Goal: Transaction & Acquisition: Book appointment/travel/reservation

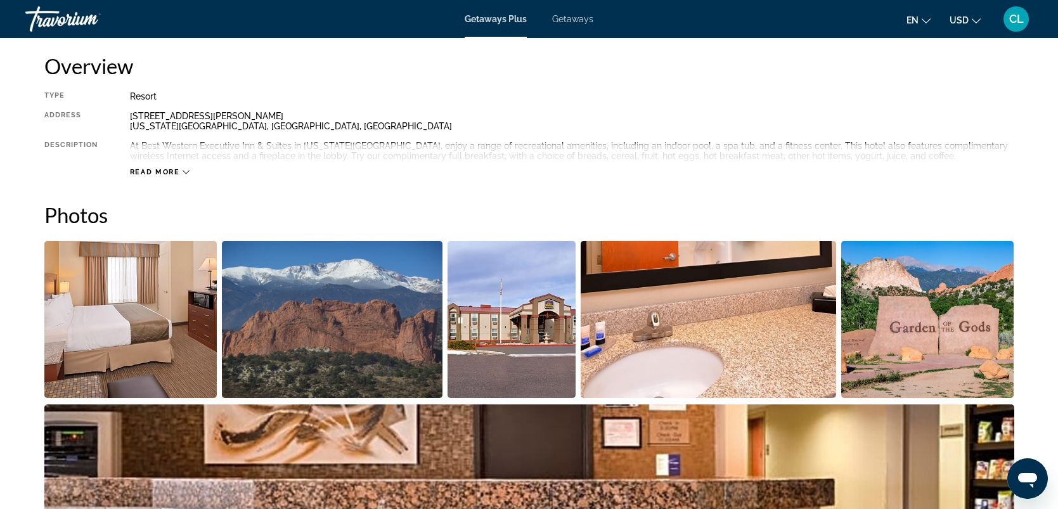
scroll to position [425, 0]
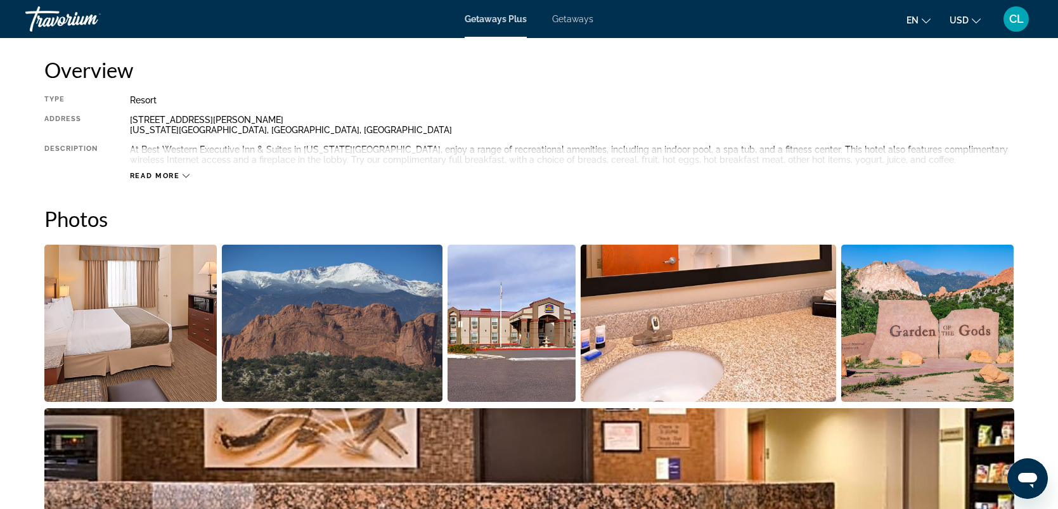
click at [163, 172] on span "Read more" at bounding box center [155, 176] width 50 height 8
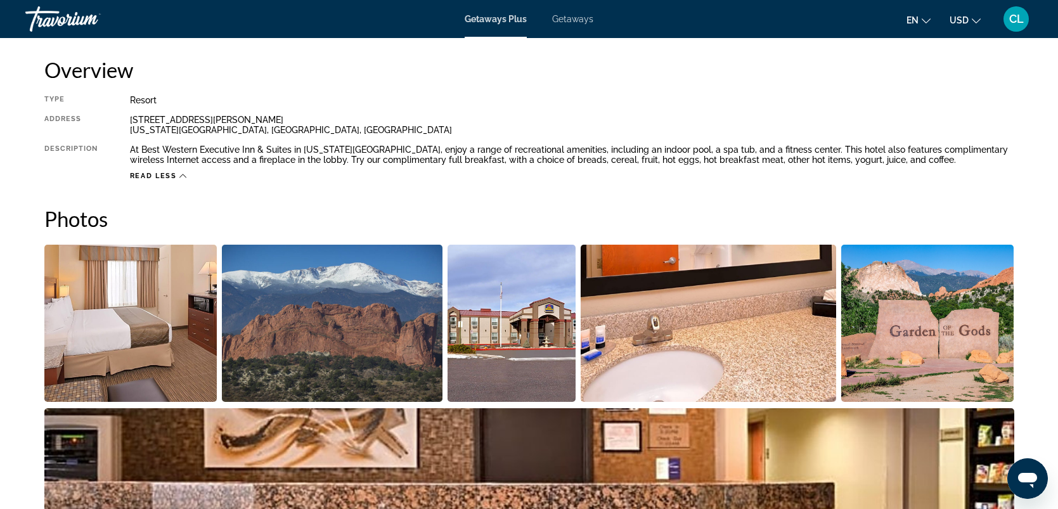
click at [179, 176] on icon "Main content" at bounding box center [182, 175] width 7 height 7
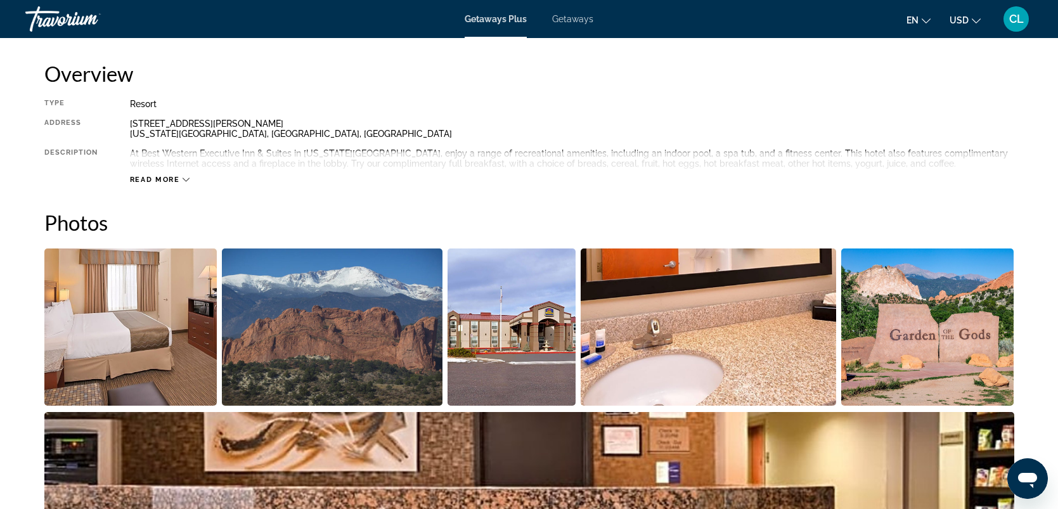
scroll to position [430, 0]
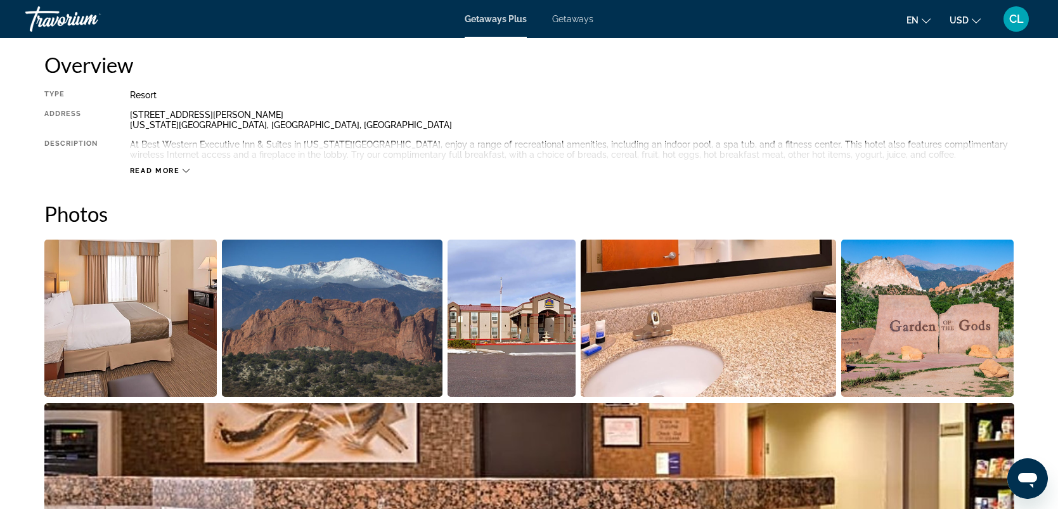
click at [178, 169] on span "Read more" at bounding box center [155, 171] width 50 height 8
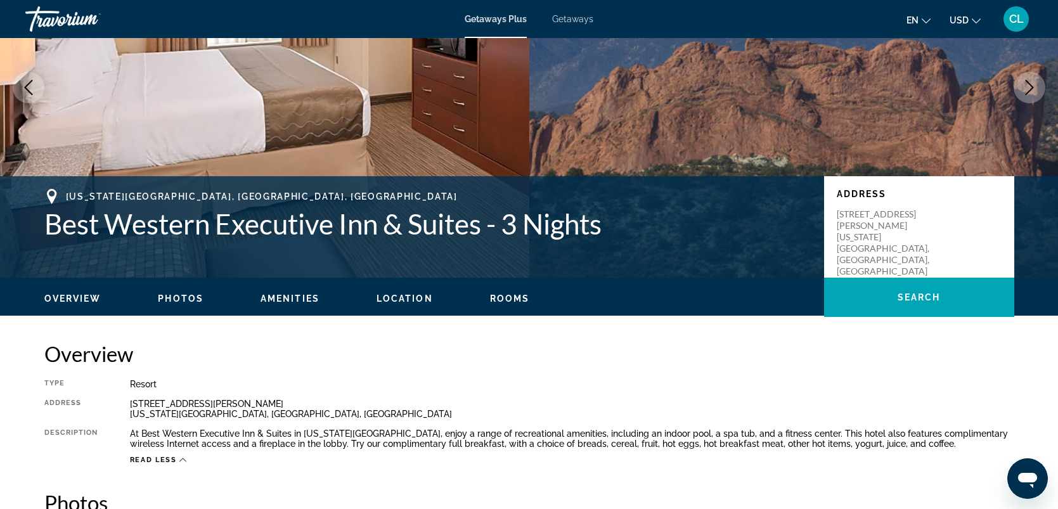
scroll to position [0, 0]
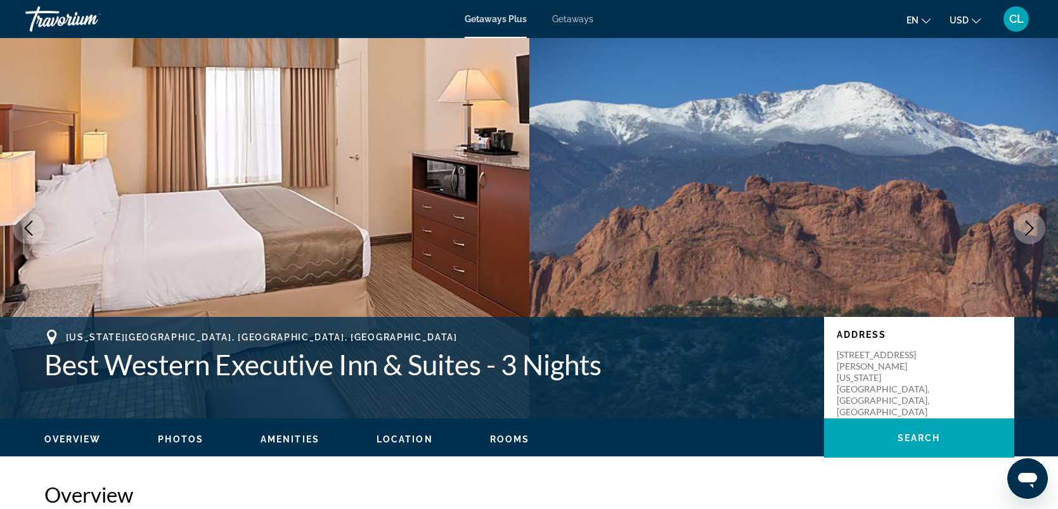
click at [402, 439] on span "Location" at bounding box center [404, 439] width 56 height 10
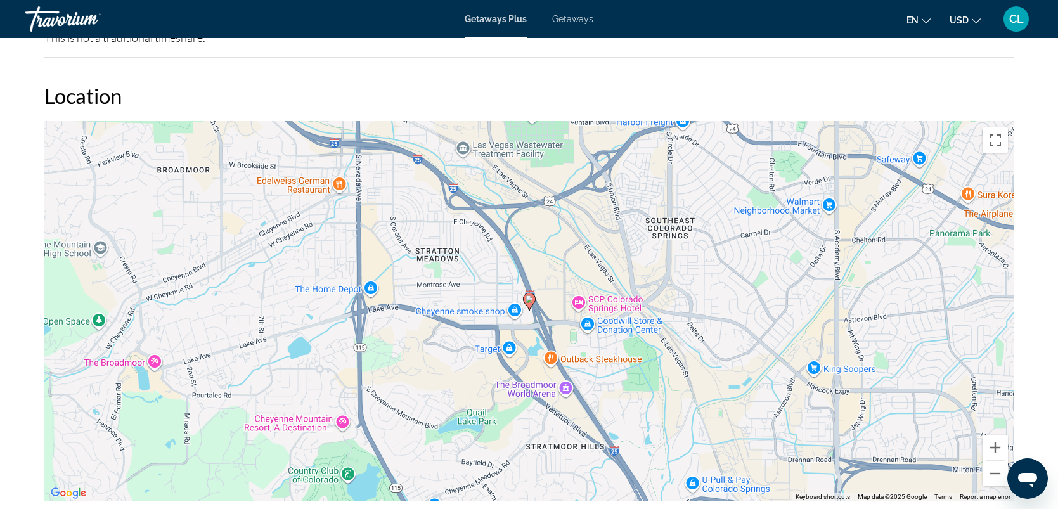
scroll to position [1317, 0]
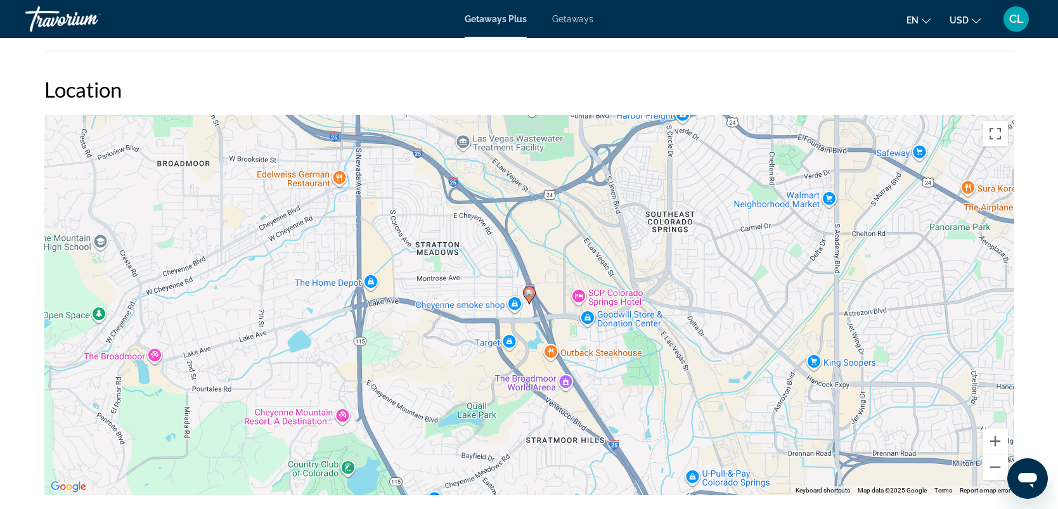
click at [530, 290] on image "Main content" at bounding box center [529, 293] width 8 height 8
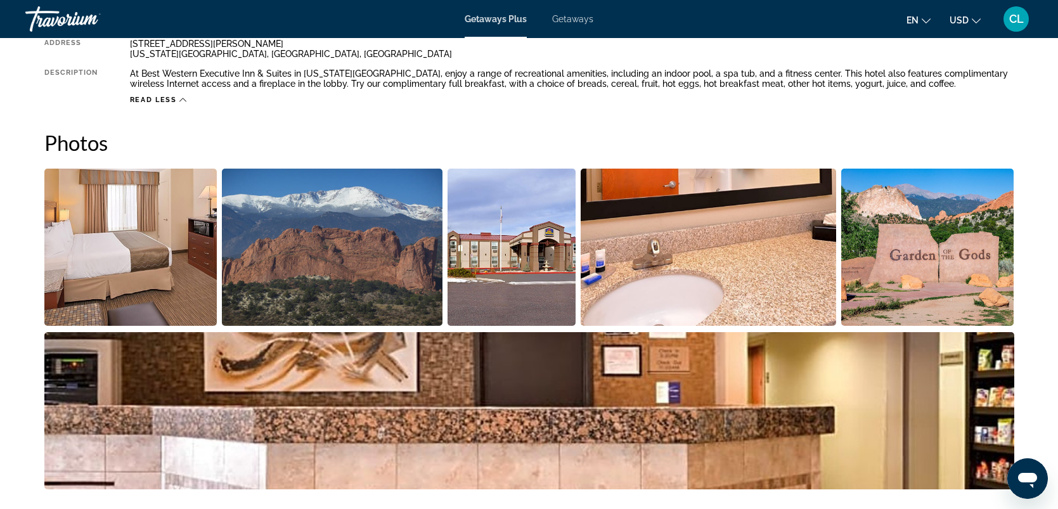
scroll to position [0, 0]
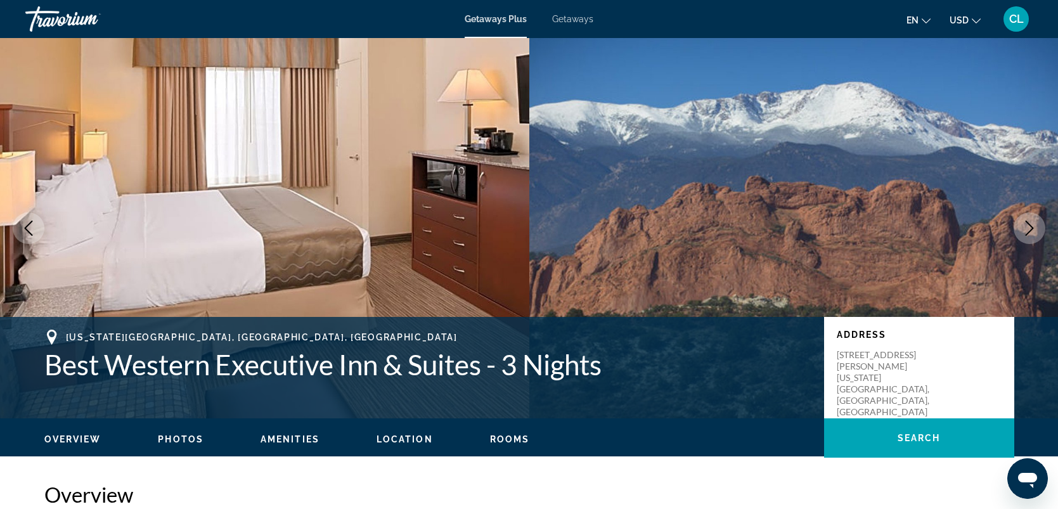
click at [509, 438] on span "Rooms" at bounding box center [510, 439] width 40 height 10
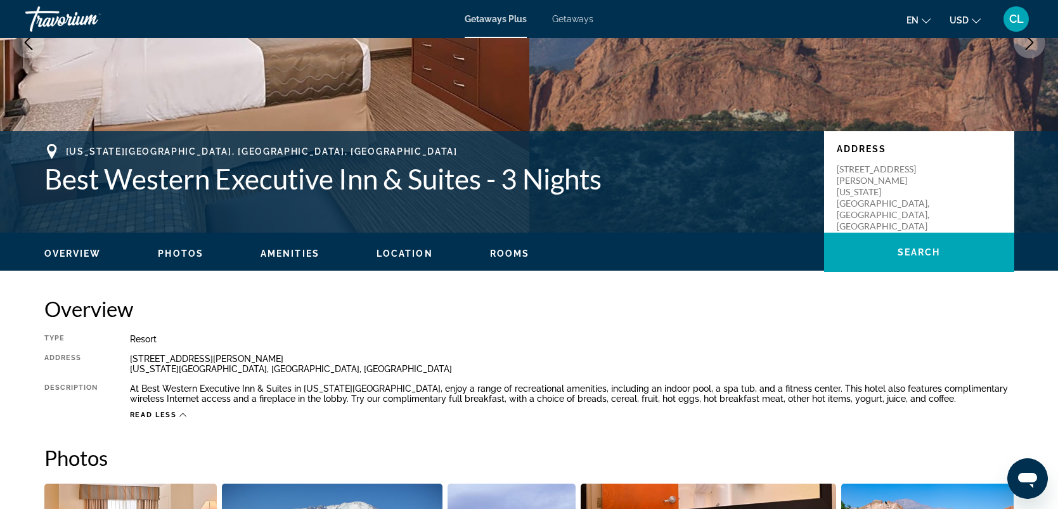
scroll to position [184, 0]
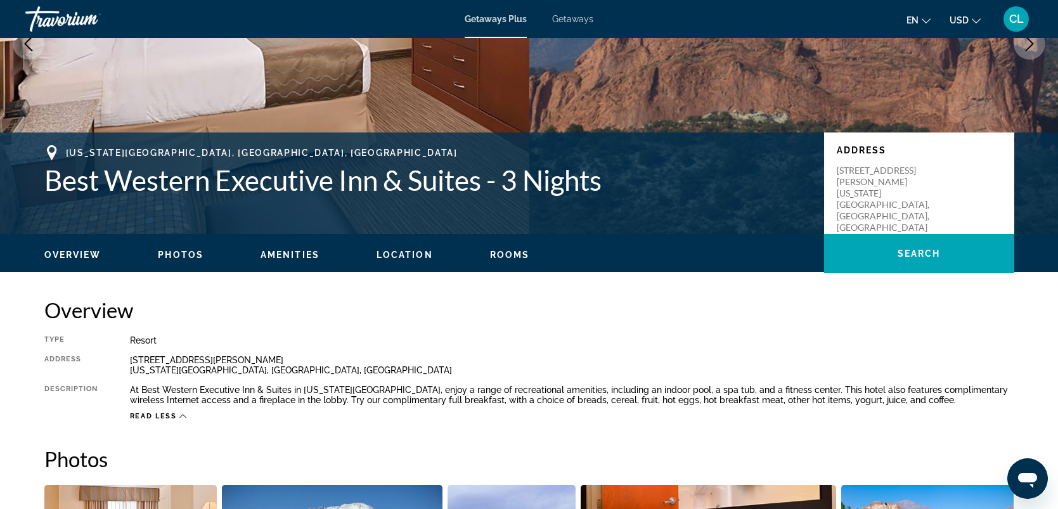
click at [576, 18] on span "Getaways" at bounding box center [572, 19] width 41 height 10
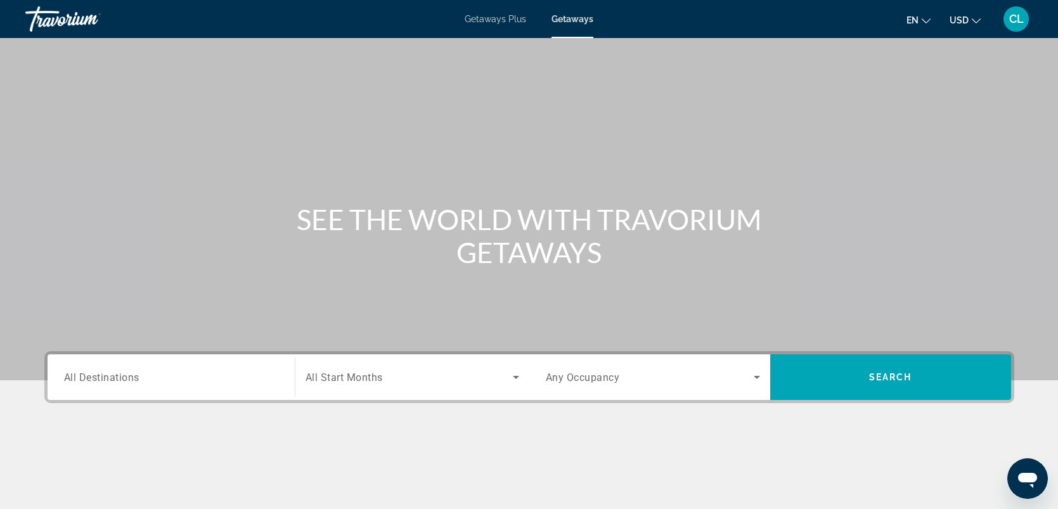
click at [98, 376] on span "All Destinations" at bounding box center [101, 377] width 75 height 12
click at [98, 376] on input "Destination All Destinations" at bounding box center [171, 377] width 214 height 15
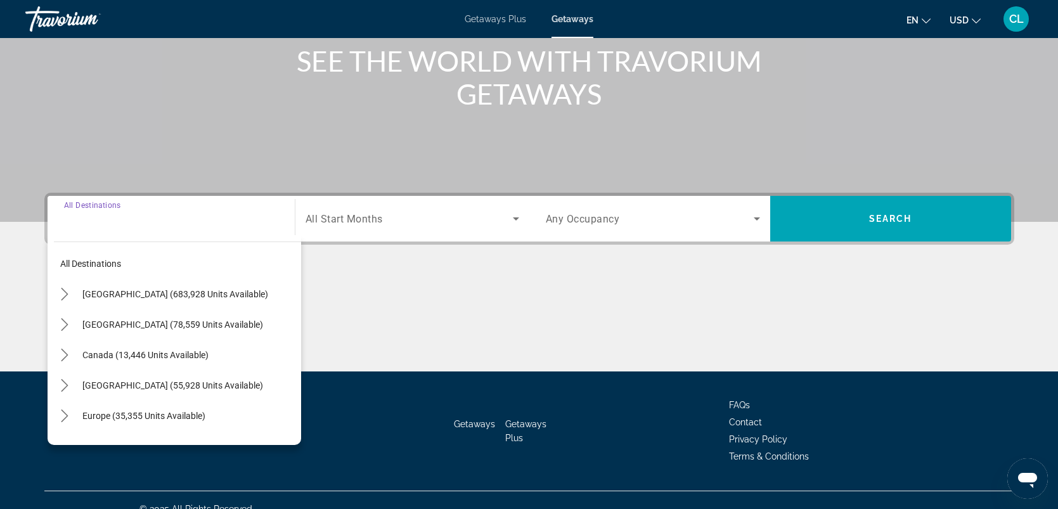
scroll to position [175, 0]
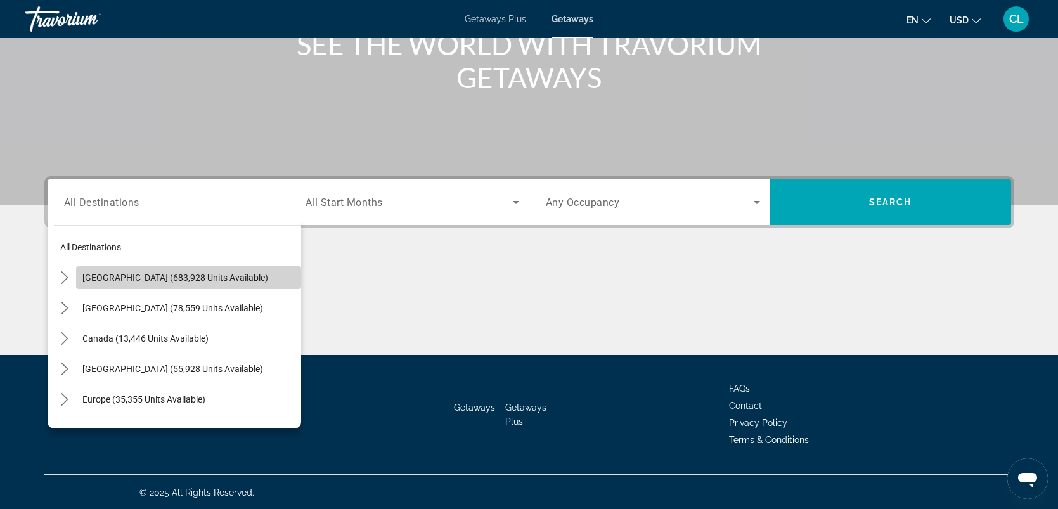
click at [153, 272] on span "United States (683,928 units available)" at bounding box center [175, 277] width 186 height 10
type input "**********"
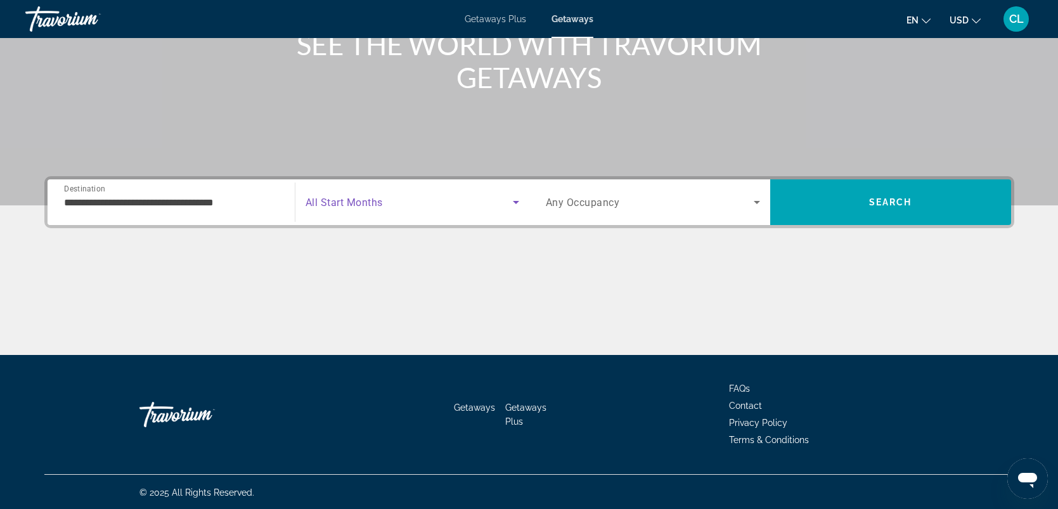
click at [511, 202] on icon "Search widget" at bounding box center [515, 202] width 15 height 15
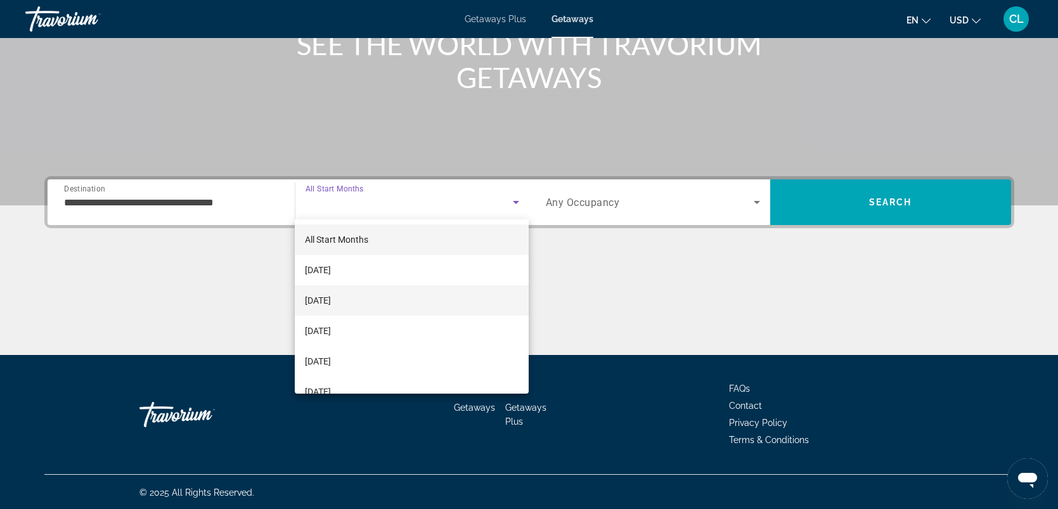
click at [325, 300] on span "[DATE]" at bounding box center [318, 300] width 26 height 15
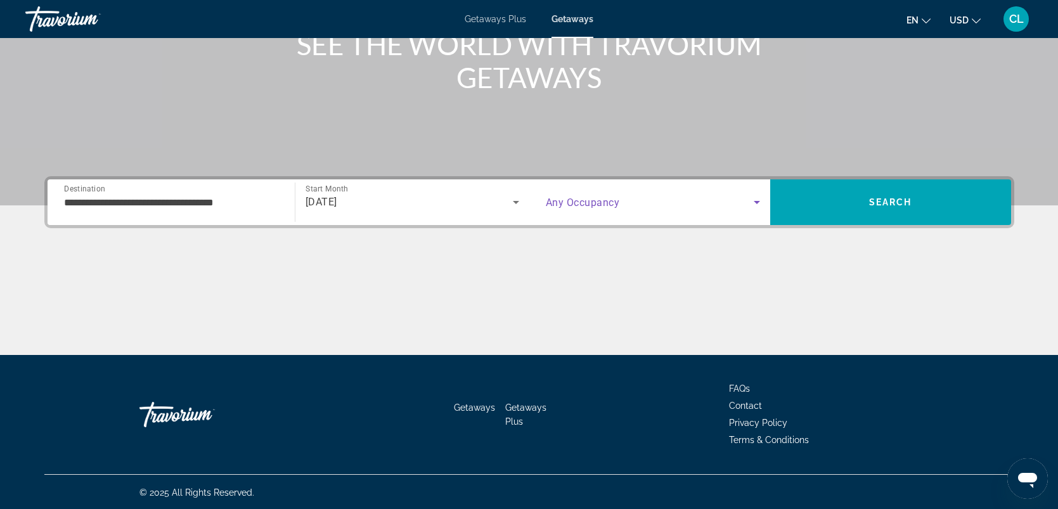
click at [757, 201] on icon "Search widget" at bounding box center [756, 202] width 6 height 3
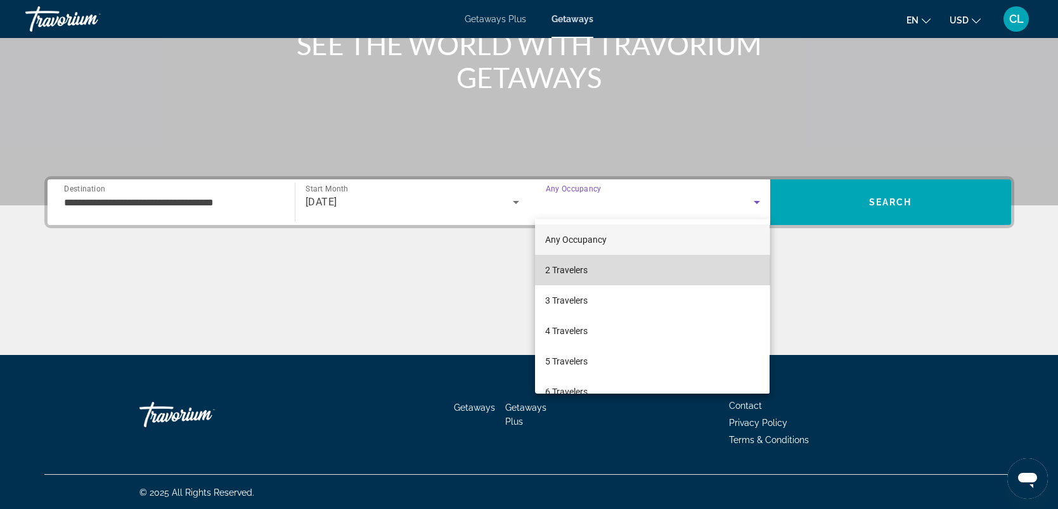
click at [555, 273] on span "2 Travelers" at bounding box center [566, 269] width 42 height 15
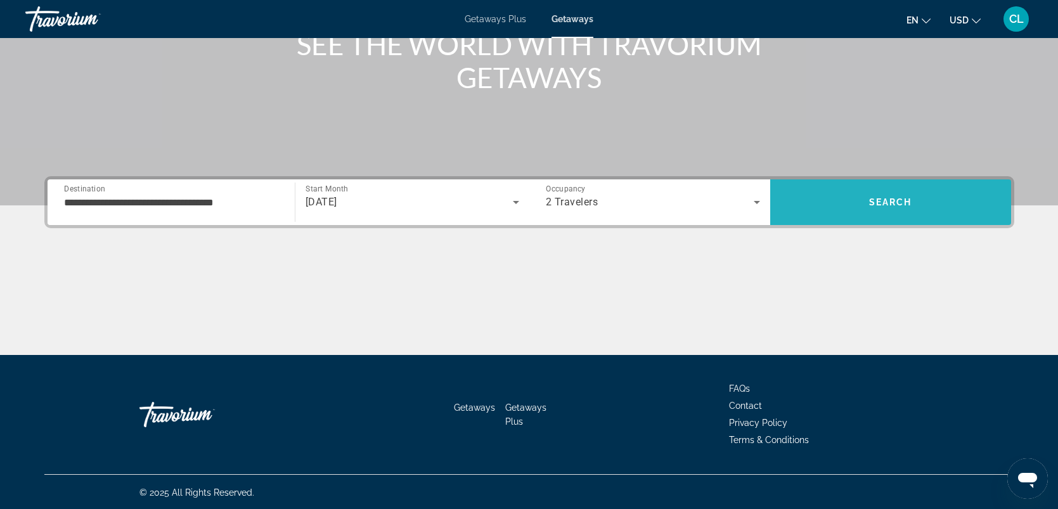
click at [916, 203] on span "Search" at bounding box center [890, 202] width 241 height 30
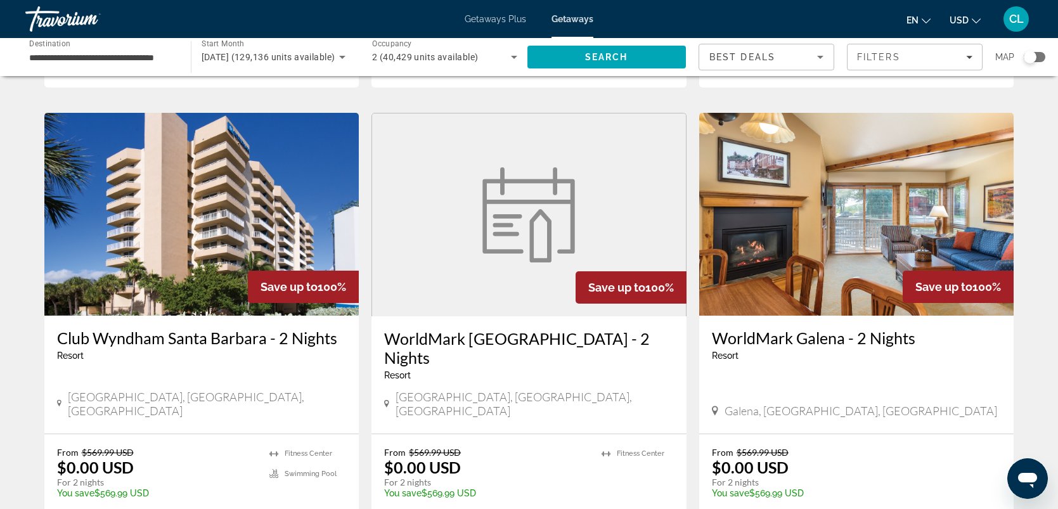
scroll to position [1535, 0]
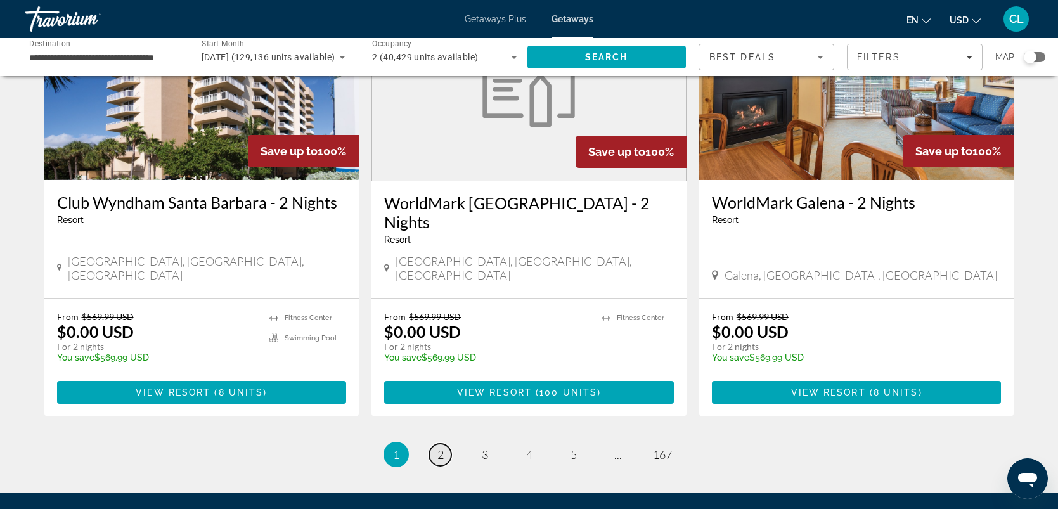
click at [440, 447] on span "2" at bounding box center [440, 454] width 6 height 14
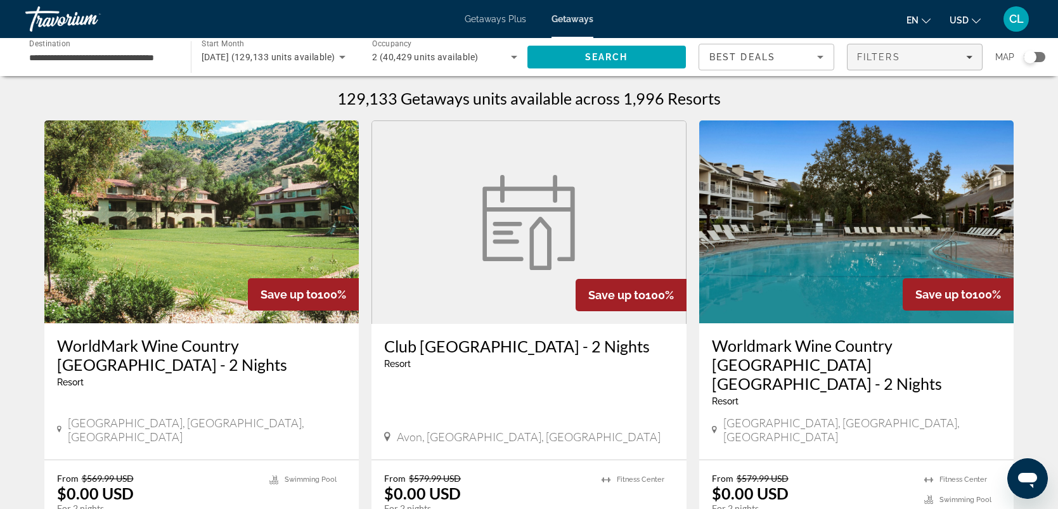
click at [969, 60] on icon "Filters" at bounding box center [969, 57] width 6 height 6
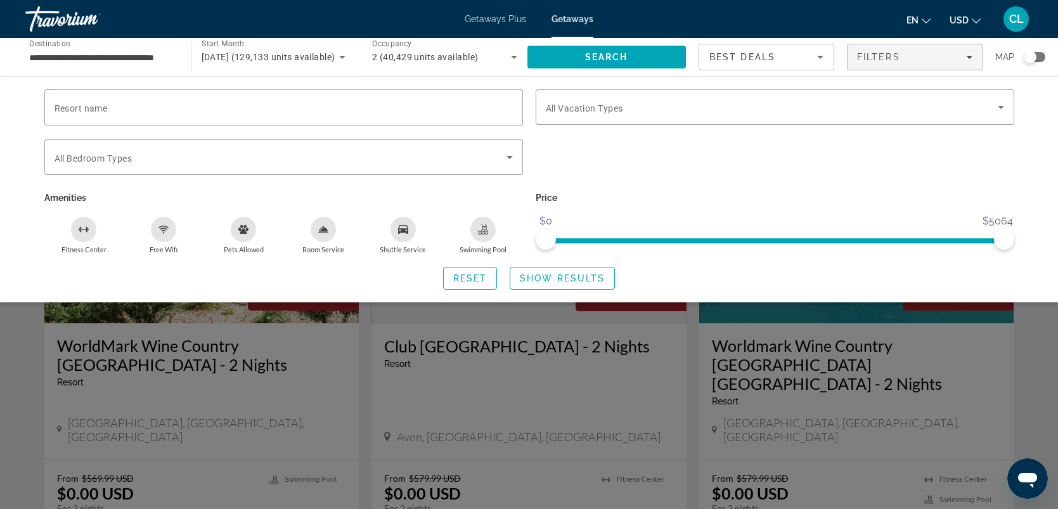
click at [82, 235] on div "Fitness Center" at bounding box center [83, 229] width 25 height 25
click at [170, 228] on div "Free Wifi" at bounding box center [163, 229] width 25 height 25
click at [401, 232] on icon "Shuttle Service" at bounding box center [403, 229] width 10 height 9
click at [558, 278] on span "Show Results" at bounding box center [562, 278] width 85 height 10
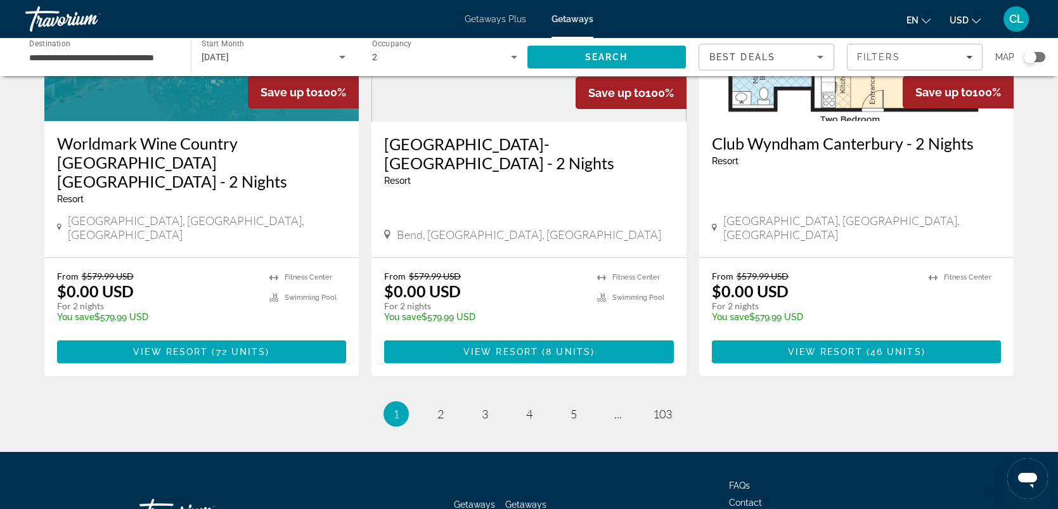
scroll to position [1599, 0]
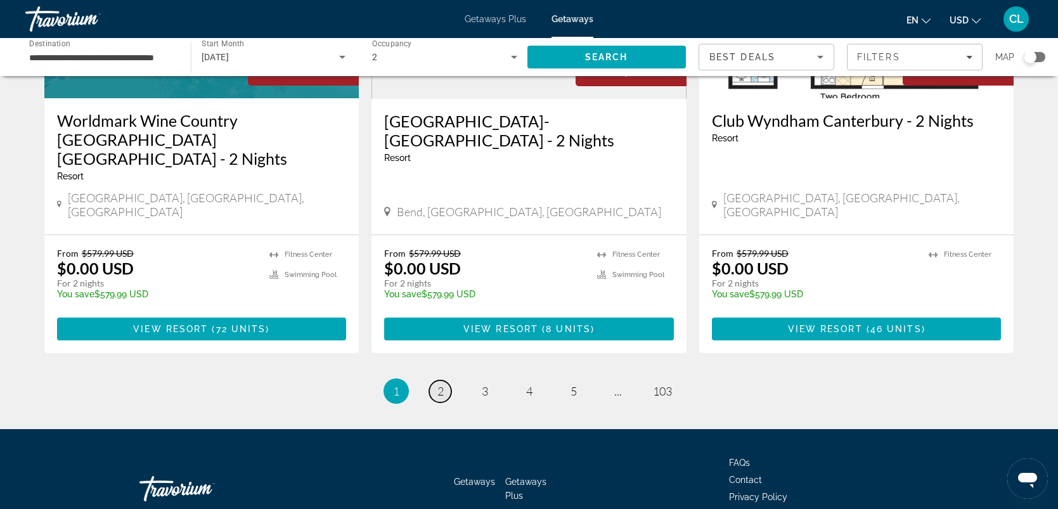
click at [437, 384] on span "2" at bounding box center [440, 391] width 6 height 14
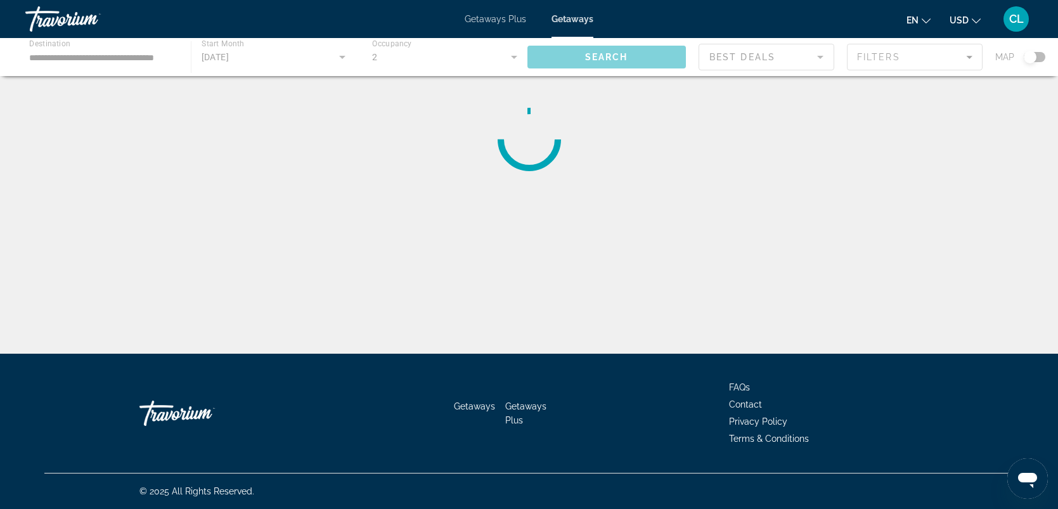
click at [1029, 59] on div "Main content" at bounding box center [529, 57] width 1058 height 38
click at [819, 56] on div "Main content" at bounding box center [529, 57] width 1058 height 38
drag, startPoint x: 1057, startPoint y: 143, endPoint x: 924, endPoint y: 8, distance: 189.5
click at [1057, 89] on div "**********" at bounding box center [529, 266] width 1058 height 354
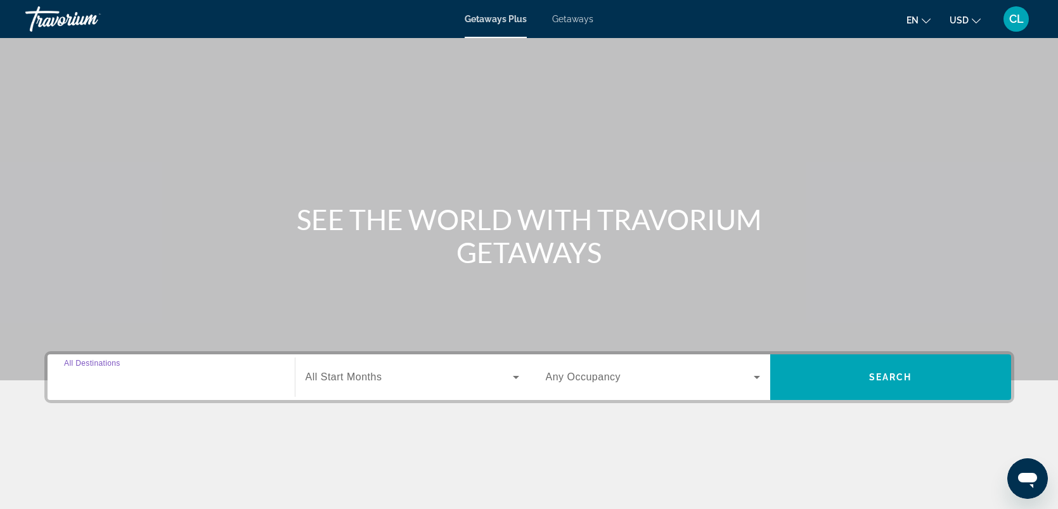
click at [155, 377] on input "Destination All Destinations" at bounding box center [171, 377] width 214 height 15
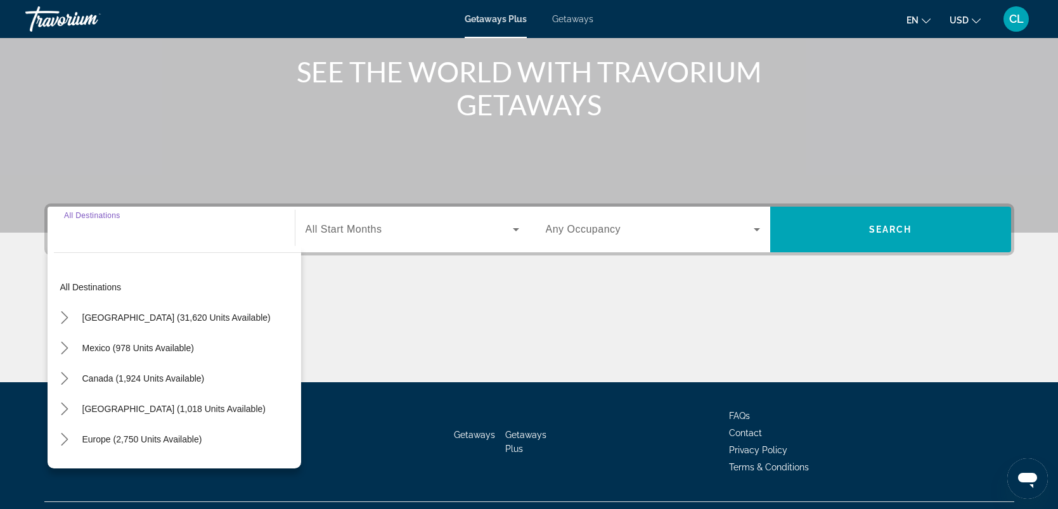
scroll to position [175, 0]
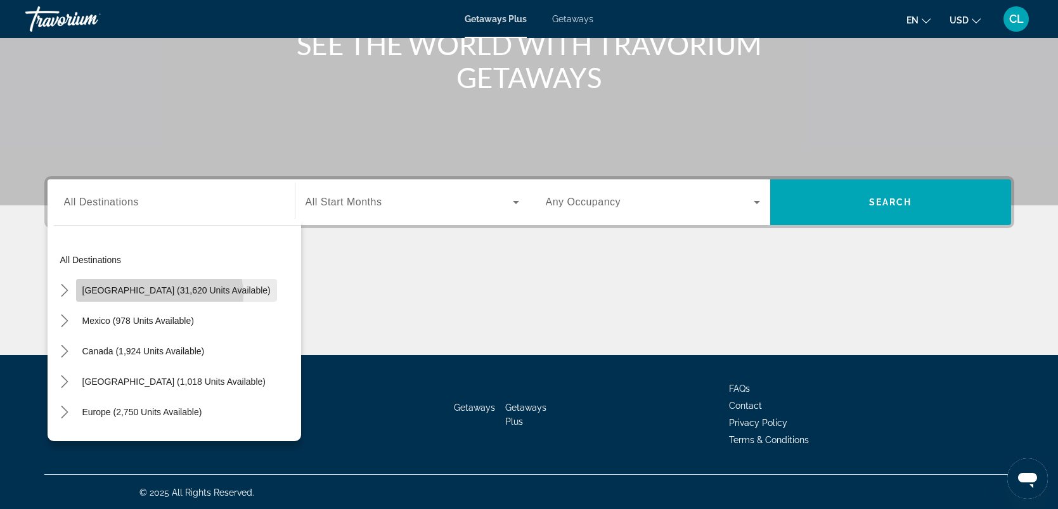
click at [158, 294] on span "[GEOGRAPHIC_DATA] (31,620 units available)" at bounding box center [176, 290] width 188 height 10
type input "**********"
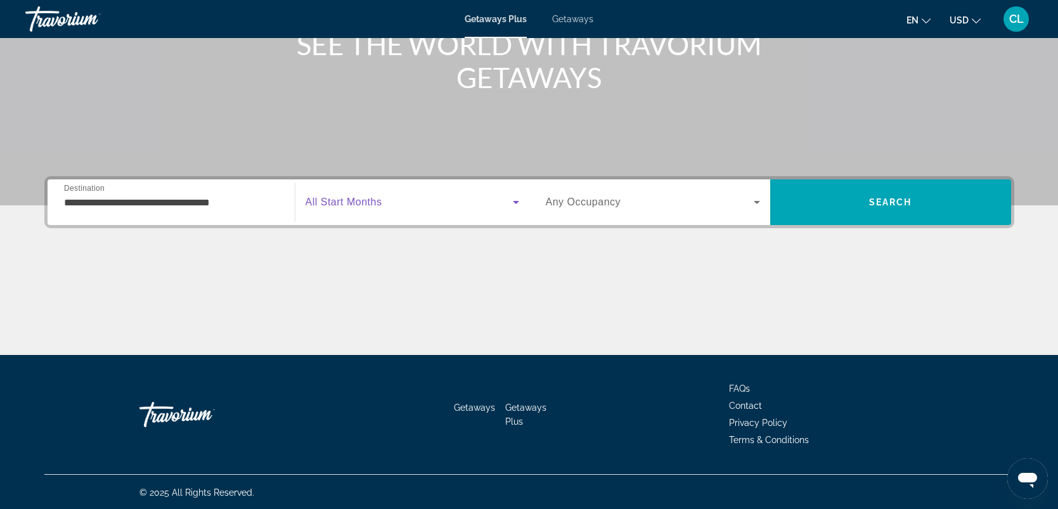
click at [406, 196] on span "Search widget" at bounding box center [408, 202] width 207 height 15
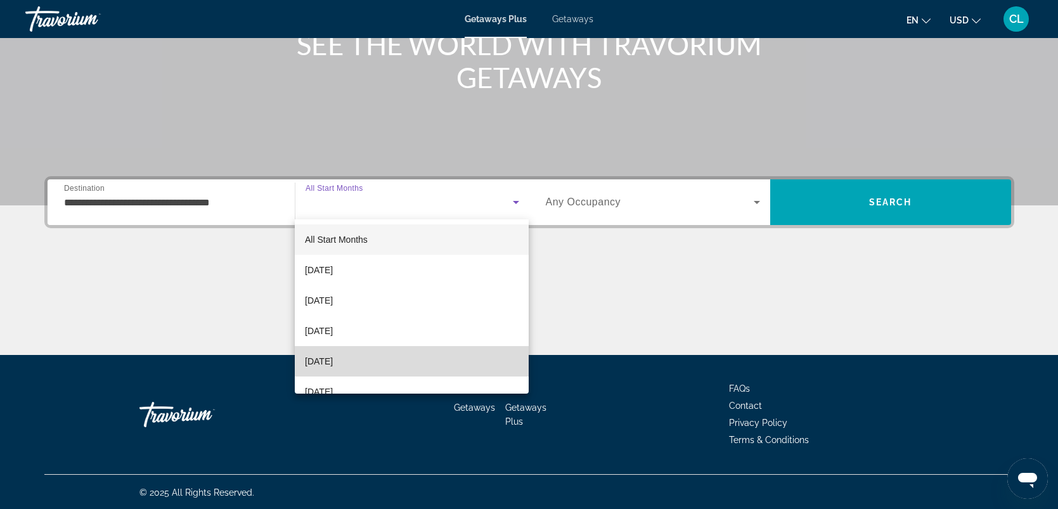
click at [333, 365] on span "[DATE]" at bounding box center [319, 361] width 28 height 15
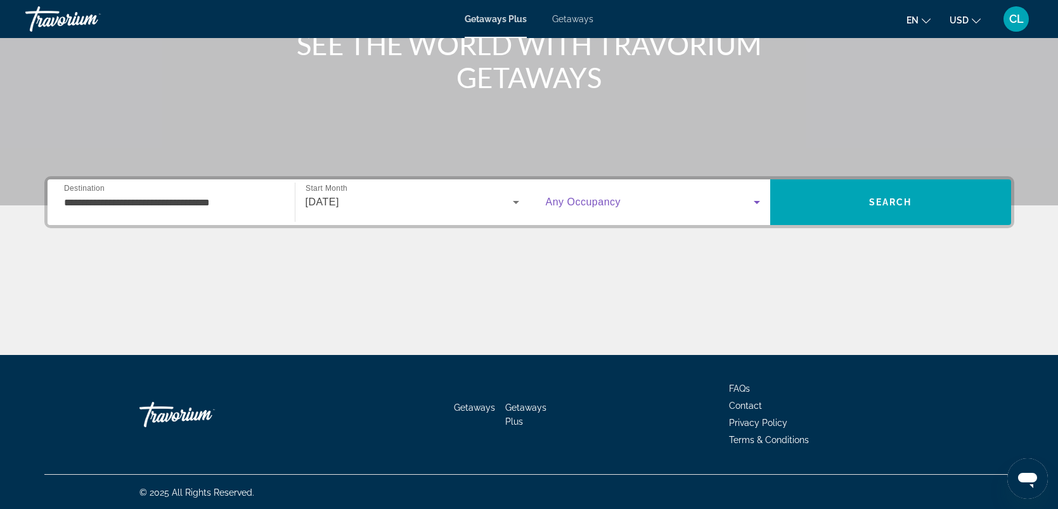
click at [753, 196] on icon "Search widget" at bounding box center [756, 202] width 15 height 15
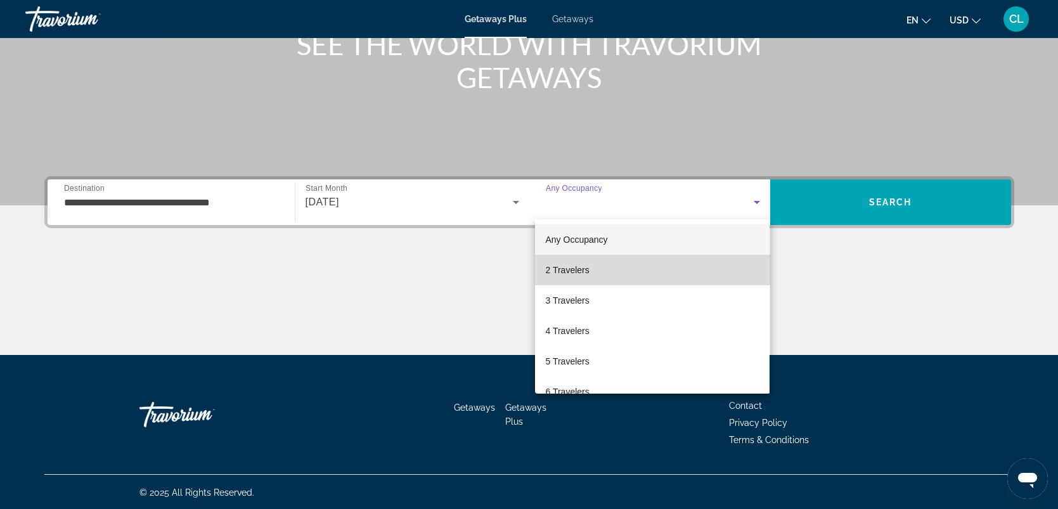
click at [585, 267] on span "2 Travelers" at bounding box center [567, 269] width 44 height 15
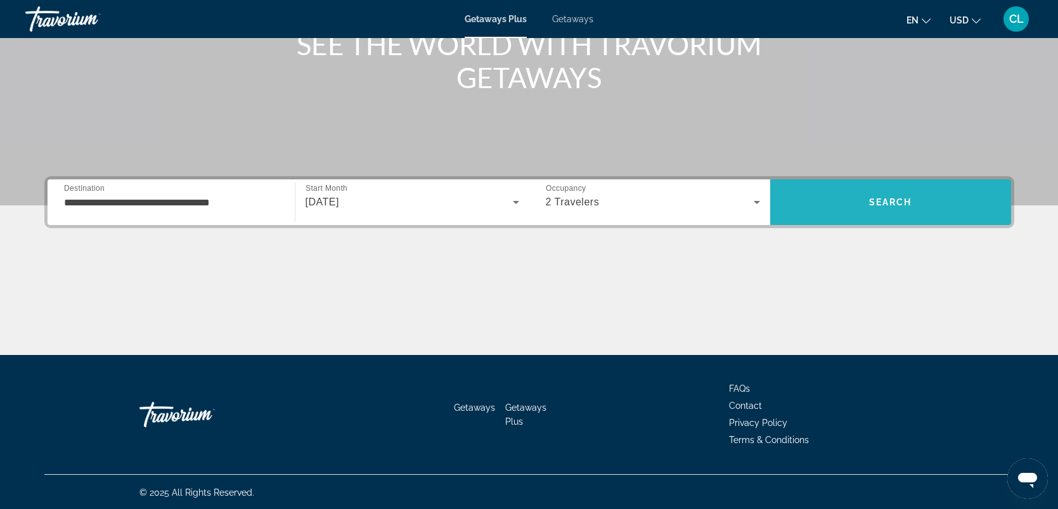
click at [931, 205] on span "Search" at bounding box center [890, 202] width 241 height 30
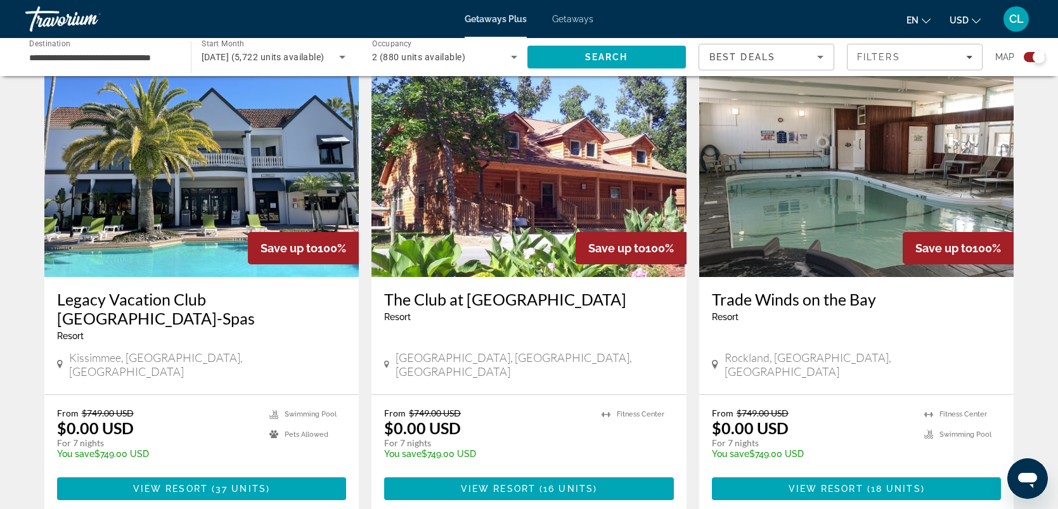
scroll to position [1933, 0]
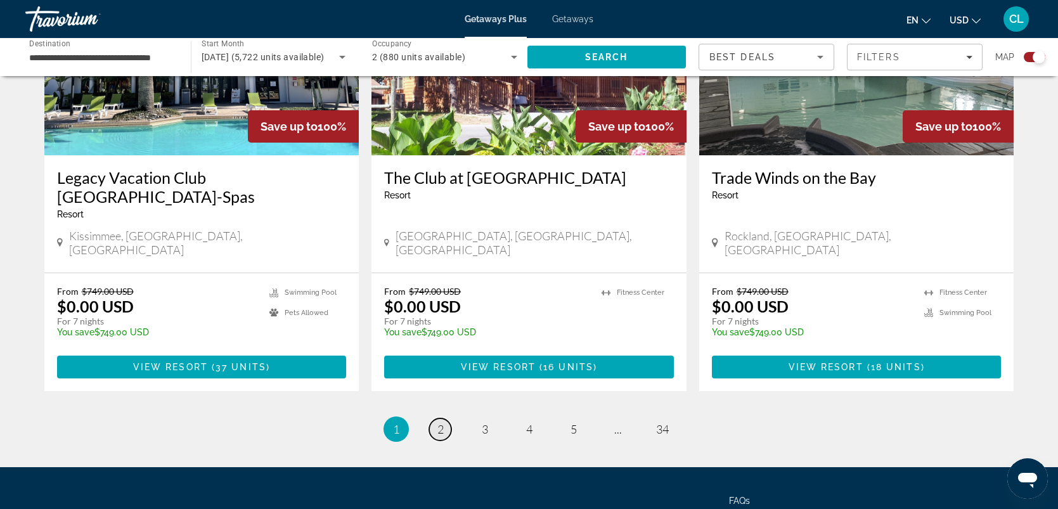
click at [437, 422] on span "2" at bounding box center [440, 429] width 6 height 14
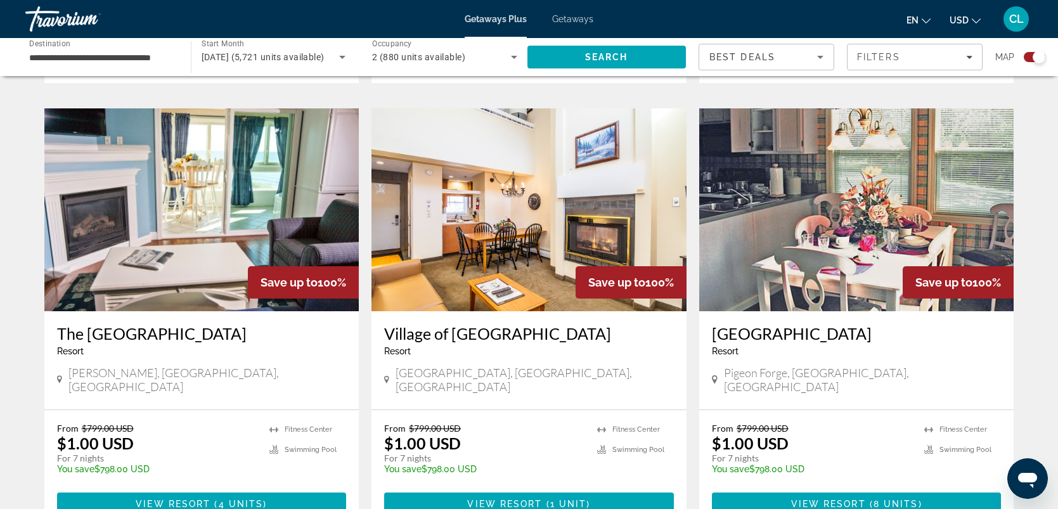
scroll to position [1788, 0]
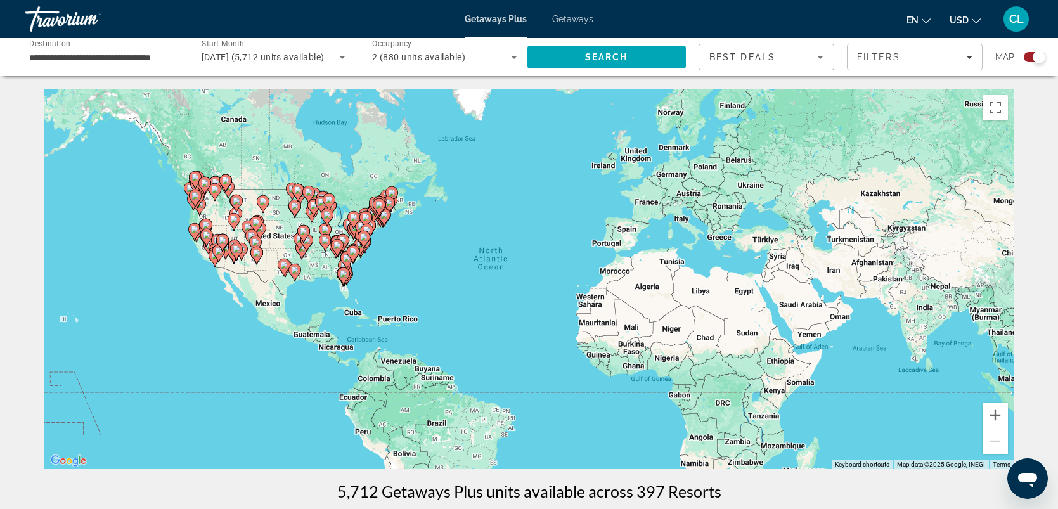
click at [253, 224] on image "Main content" at bounding box center [256, 223] width 8 height 8
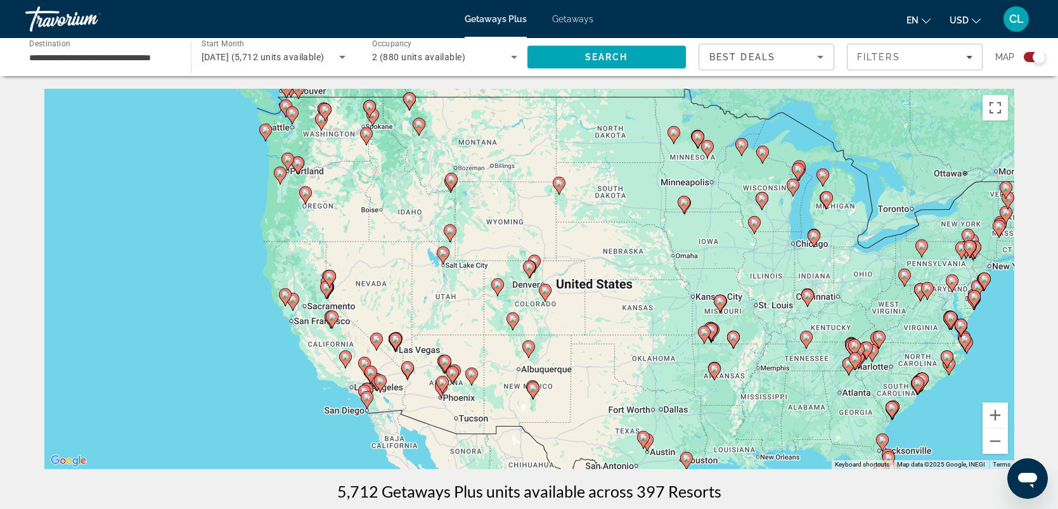
click at [530, 267] on image "Main content" at bounding box center [529, 267] width 8 height 8
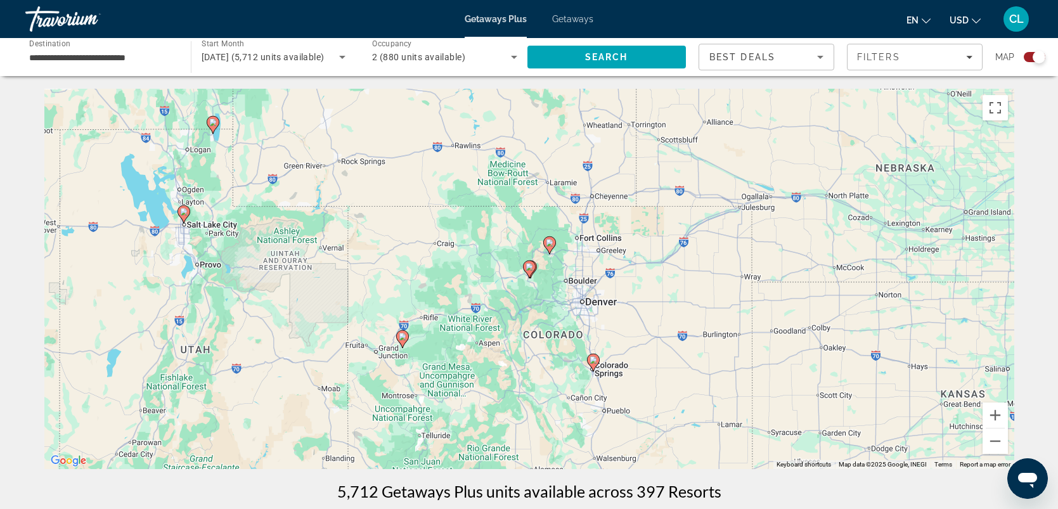
click at [552, 240] on image "Main content" at bounding box center [550, 243] width 8 height 8
type input "**********"
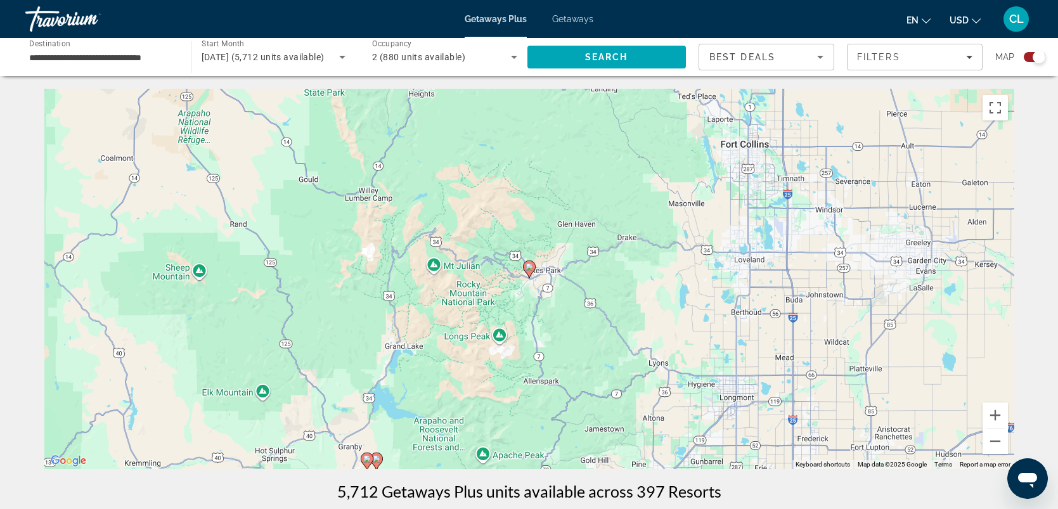
click at [528, 269] on image "Main content" at bounding box center [529, 267] width 8 height 8
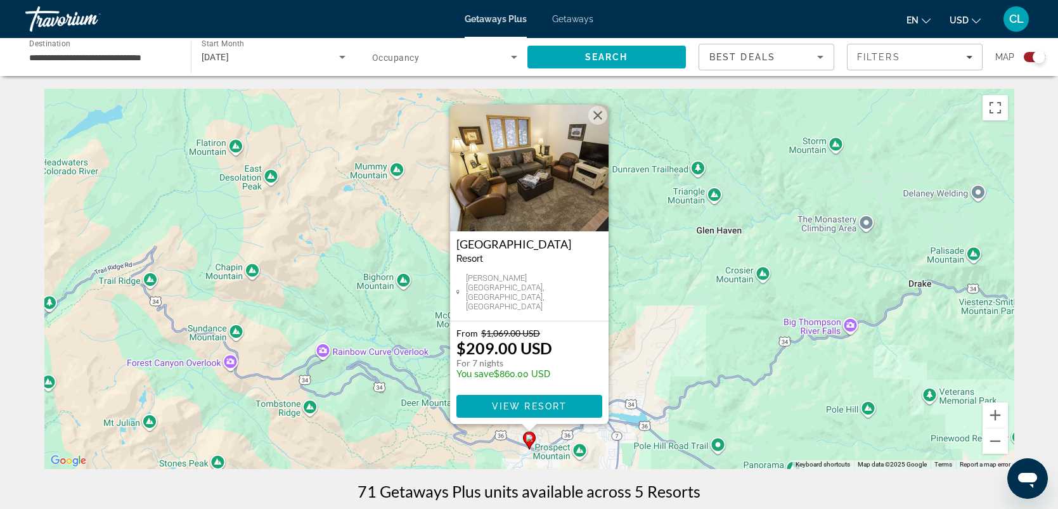
click at [599, 111] on button "Close" at bounding box center [597, 115] width 19 height 19
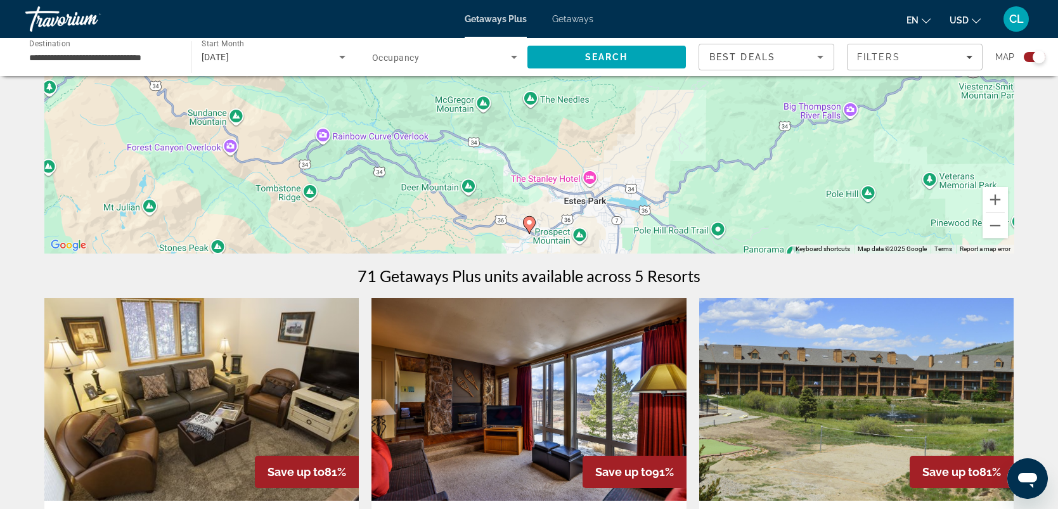
scroll to position [81, 0]
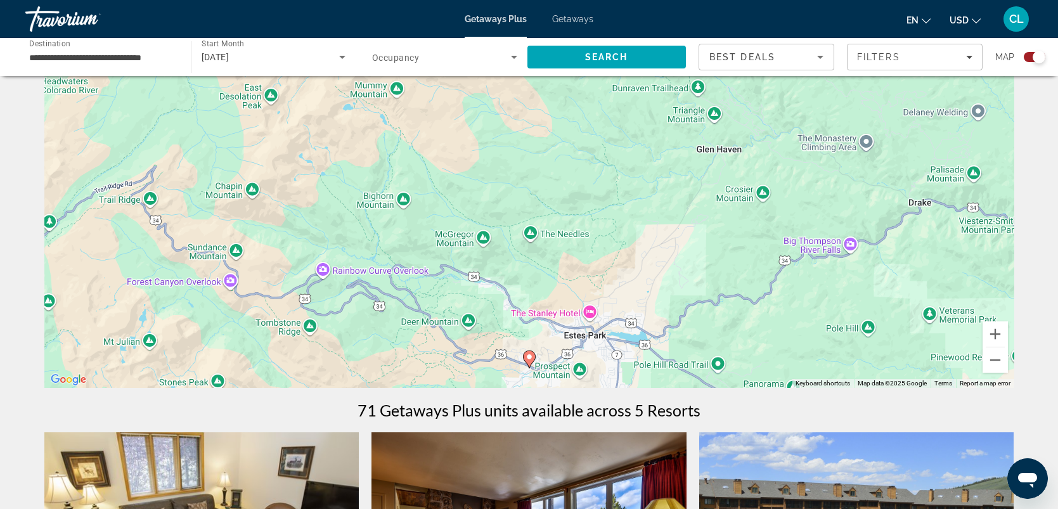
click at [530, 356] on image "Main content" at bounding box center [529, 357] width 8 height 8
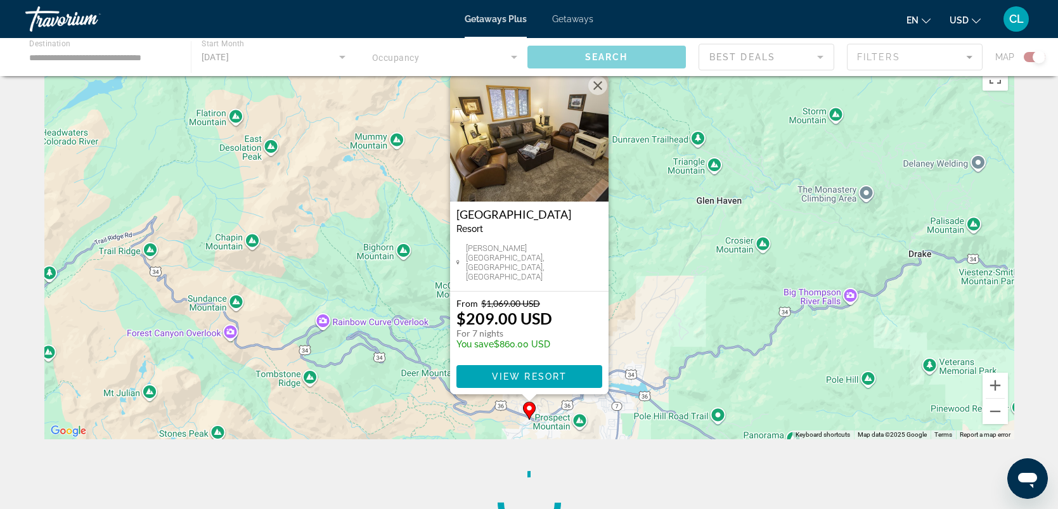
scroll to position [0, 0]
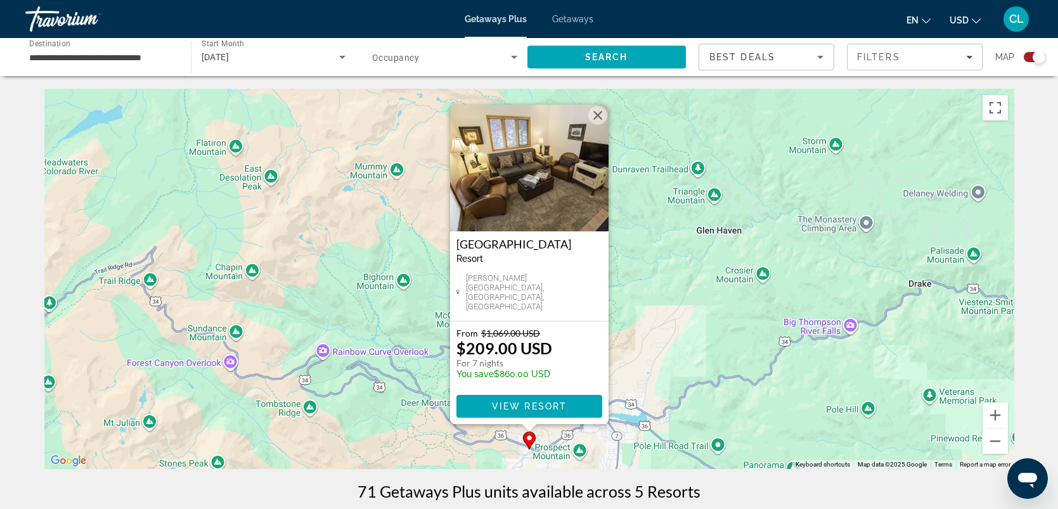
click at [594, 118] on button "Close" at bounding box center [597, 115] width 19 height 19
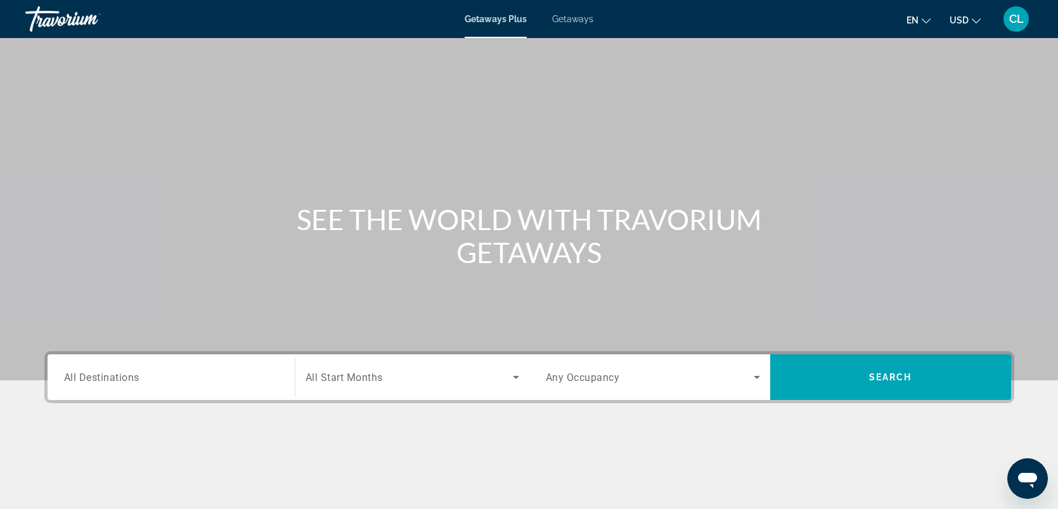
click at [104, 378] on span "All Destinations" at bounding box center [101, 377] width 75 height 12
click at [104, 378] on input "Destination All Destinations" at bounding box center [171, 377] width 214 height 15
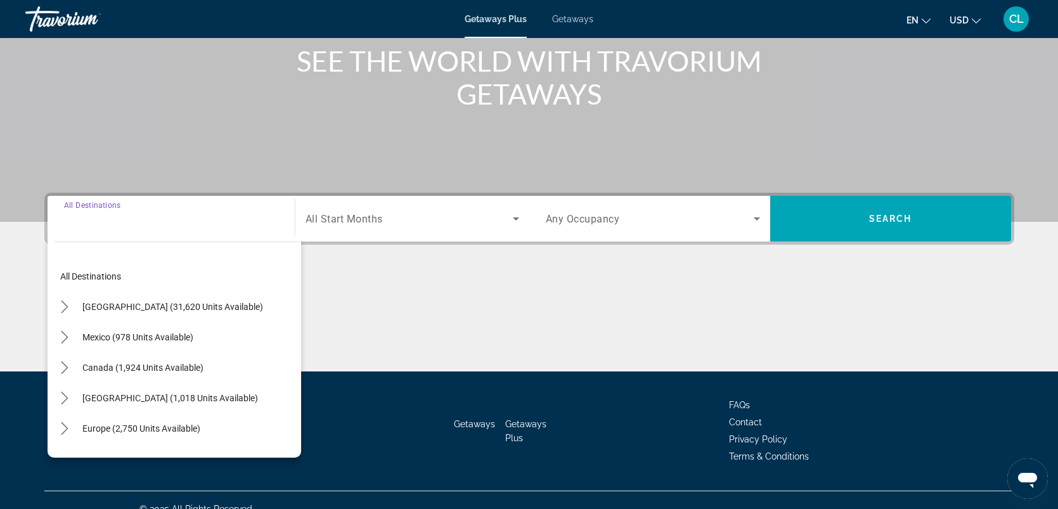
scroll to position [175, 0]
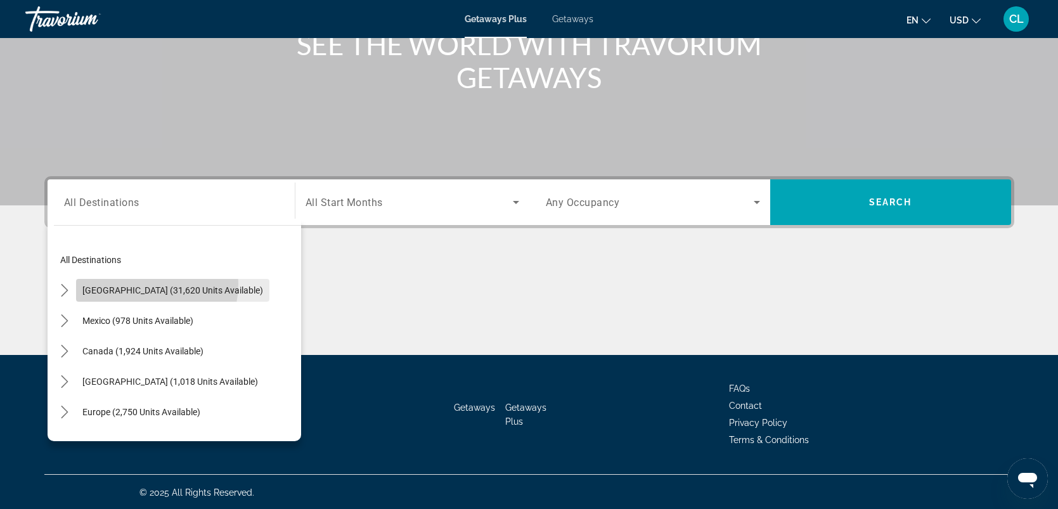
click at [131, 283] on span "Select destination: United States (31,620 units available)" at bounding box center [172, 290] width 193 height 30
type input "**********"
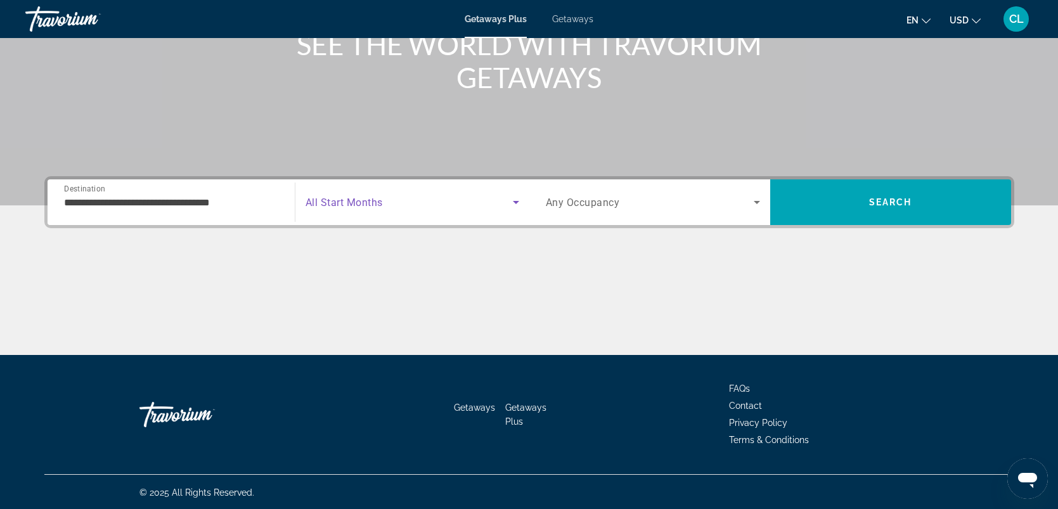
click at [513, 201] on icon "Search widget" at bounding box center [516, 202] width 6 height 3
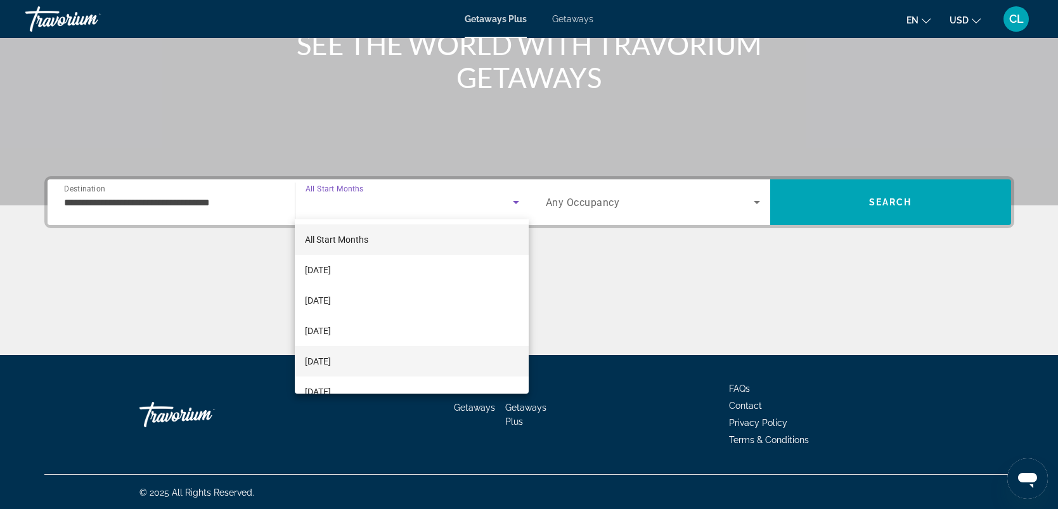
click at [331, 356] on span "[DATE]" at bounding box center [318, 361] width 26 height 15
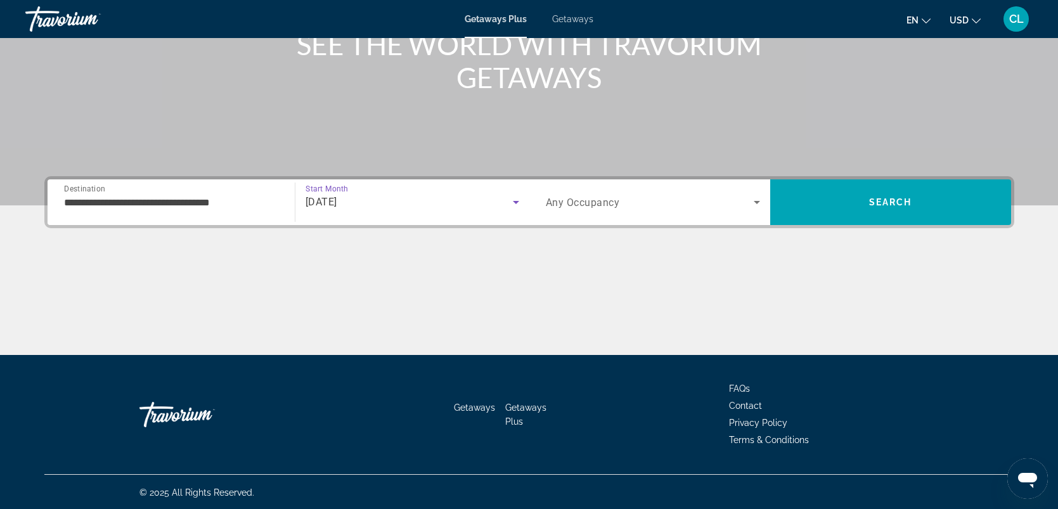
click at [755, 198] on icon "Search widget" at bounding box center [756, 202] width 15 height 15
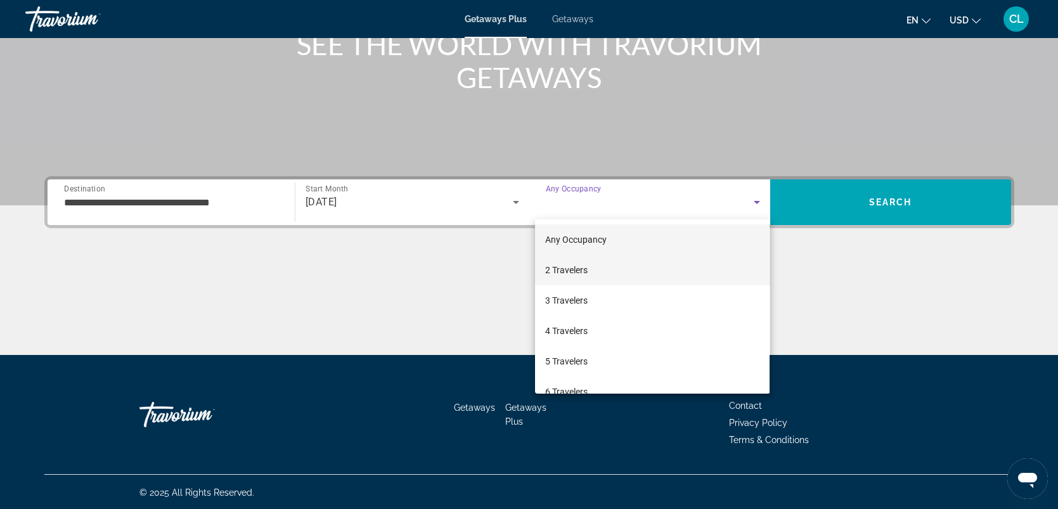
click at [568, 273] on span "2 Travelers" at bounding box center [566, 269] width 42 height 15
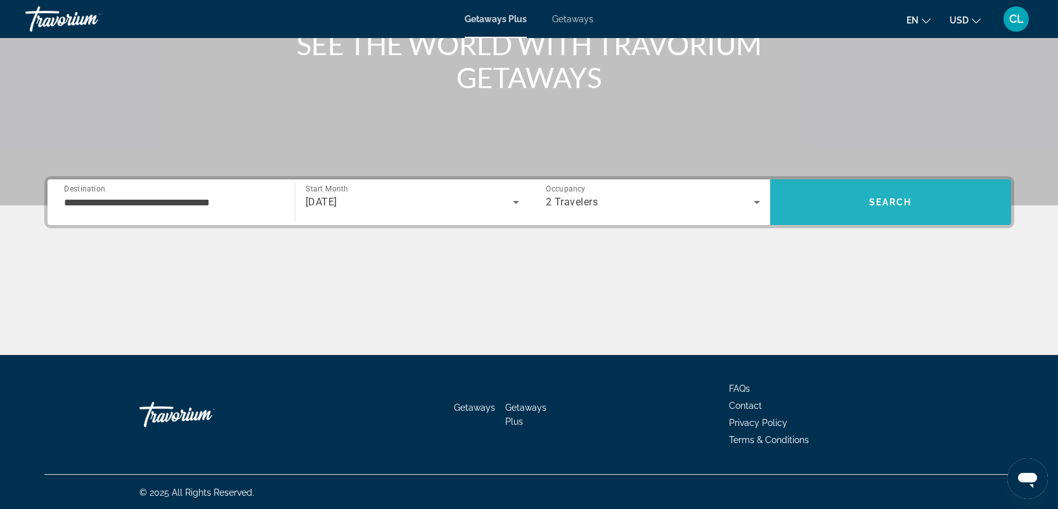
click at [892, 202] on span "Search" at bounding box center [890, 202] width 43 height 10
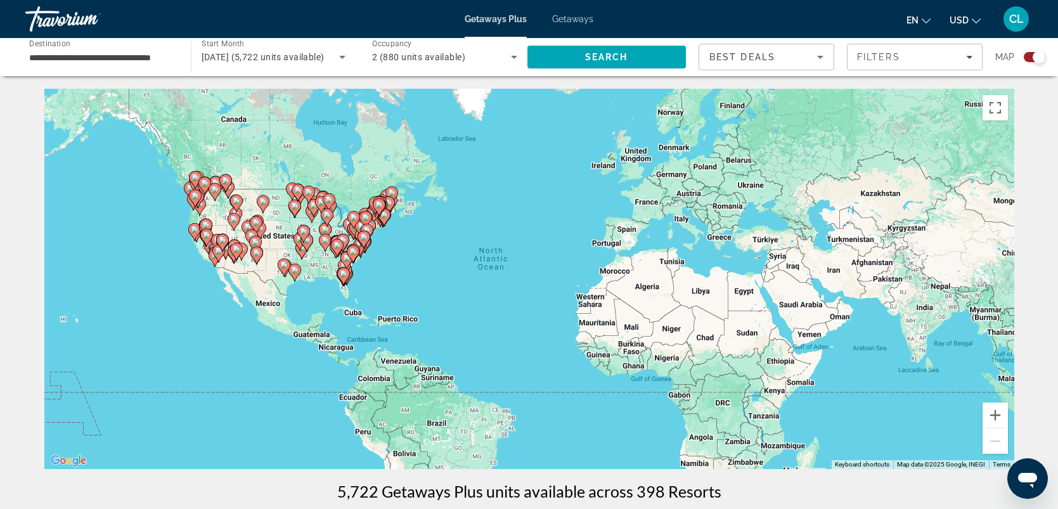
click at [262, 202] on image "Main content" at bounding box center [263, 202] width 8 height 8
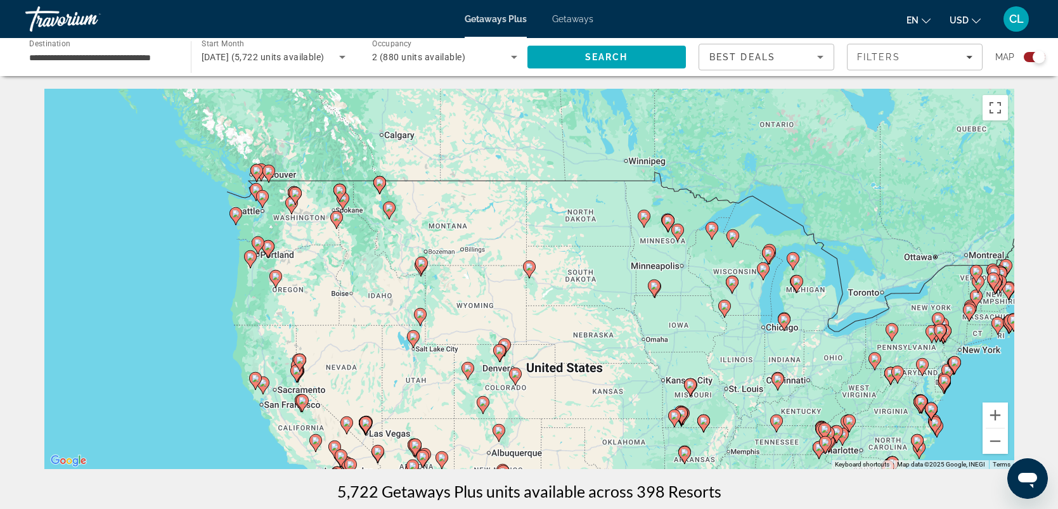
click at [532, 269] on icon "Main content" at bounding box center [528, 269] width 11 height 16
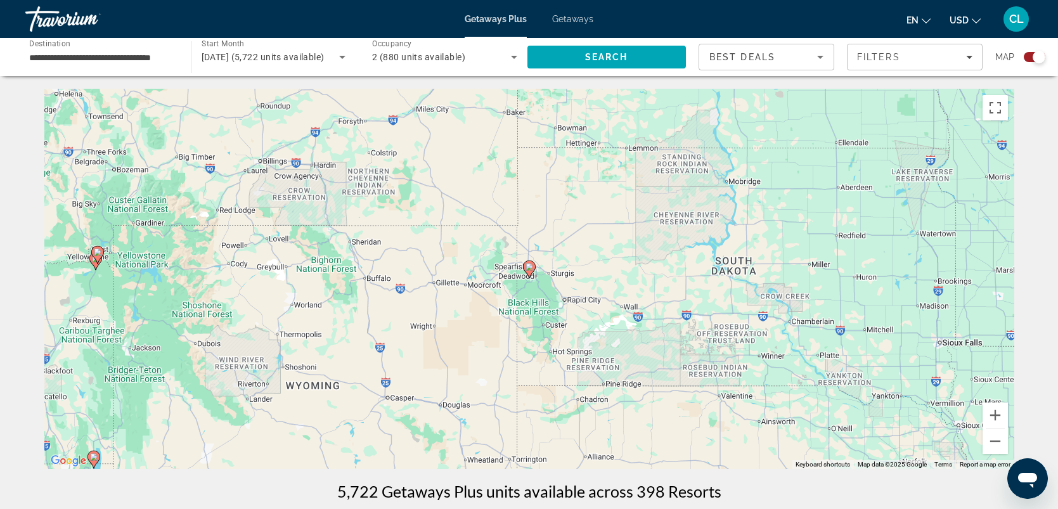
click at [532, 269] on icon "Main content" at bounding box center [528, 269] width 11 height 16
type input "**********"
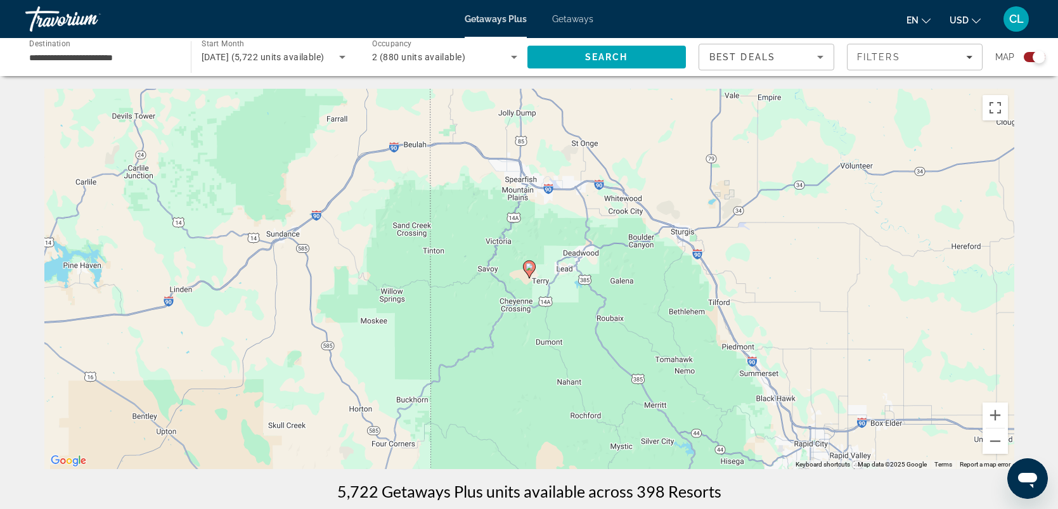
click at [532, 269] on icon "Main content" at bounding box center [528, 269] width 11 height 16
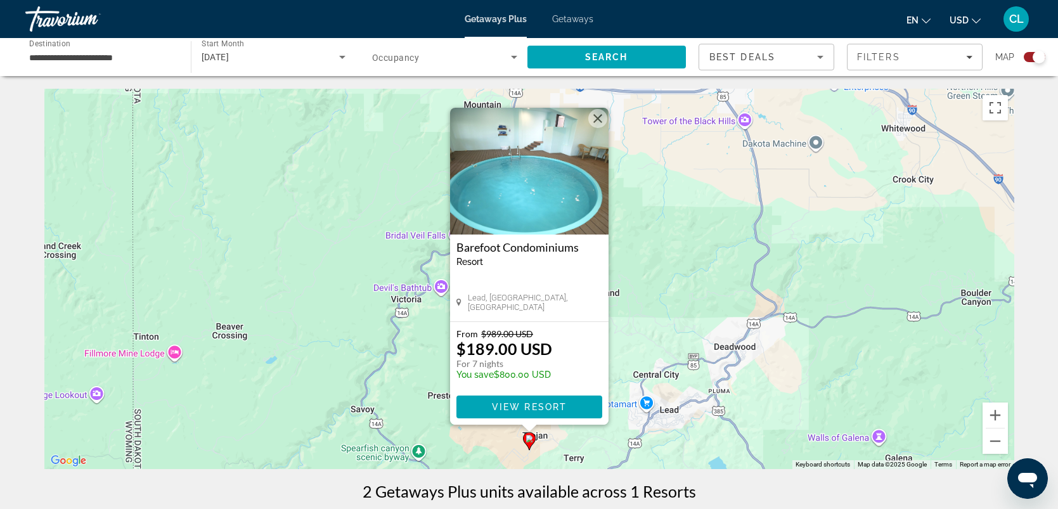
click at [596, 116] on button "Close" at bounding box center [597, 118] width 19 height 19
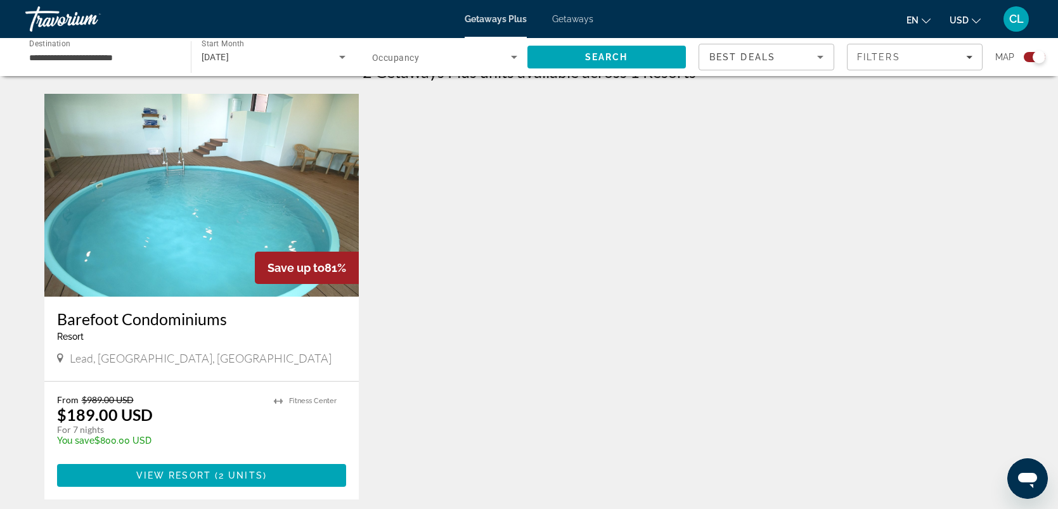
scroll to position [425, 0]
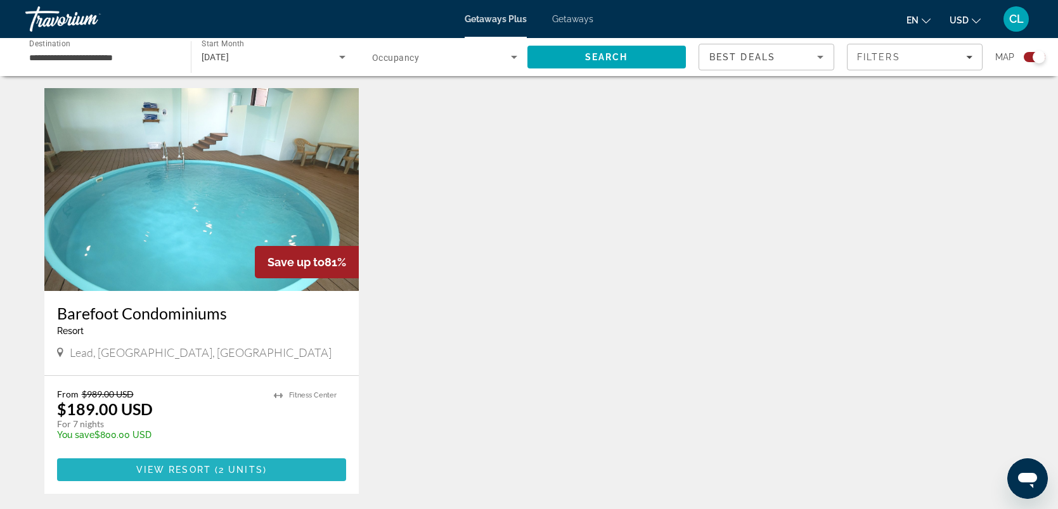
click at [204, 465] on span "View Resort" at bounding box center [173, 470] width 75 height 10
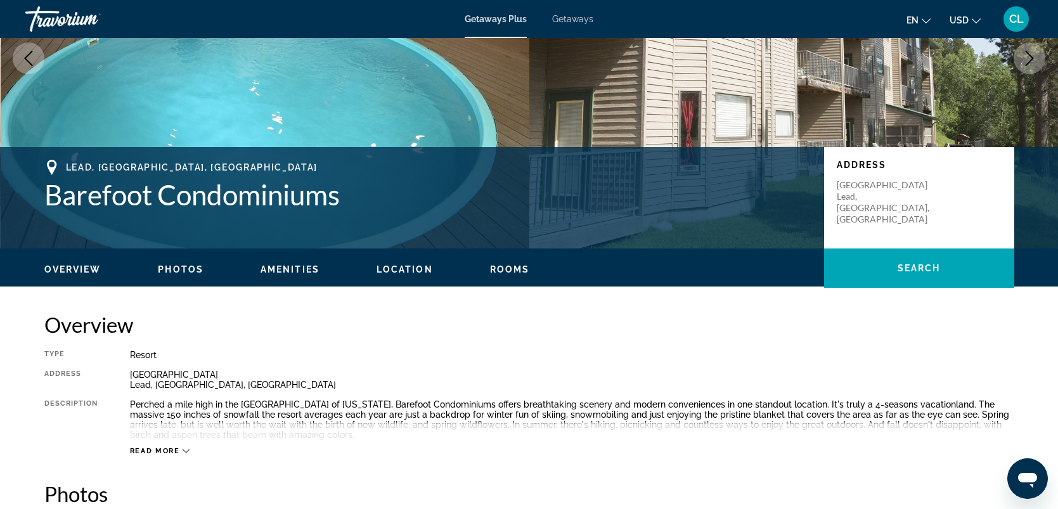
scroll to position [171, 0]
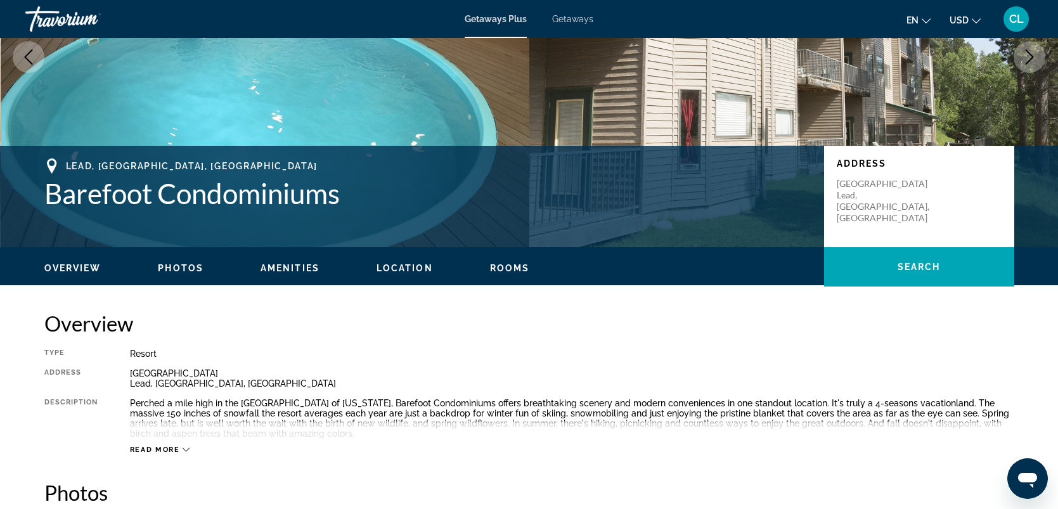
click at [184, 446] on icon "Main content" at bounding box center [186, 449] width 7 height 7
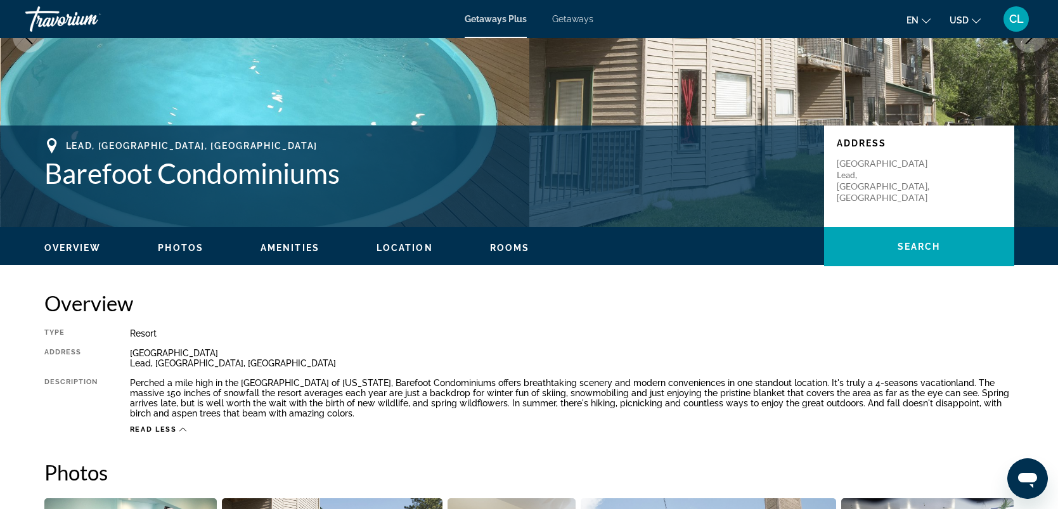
scroll to position [0, 0]
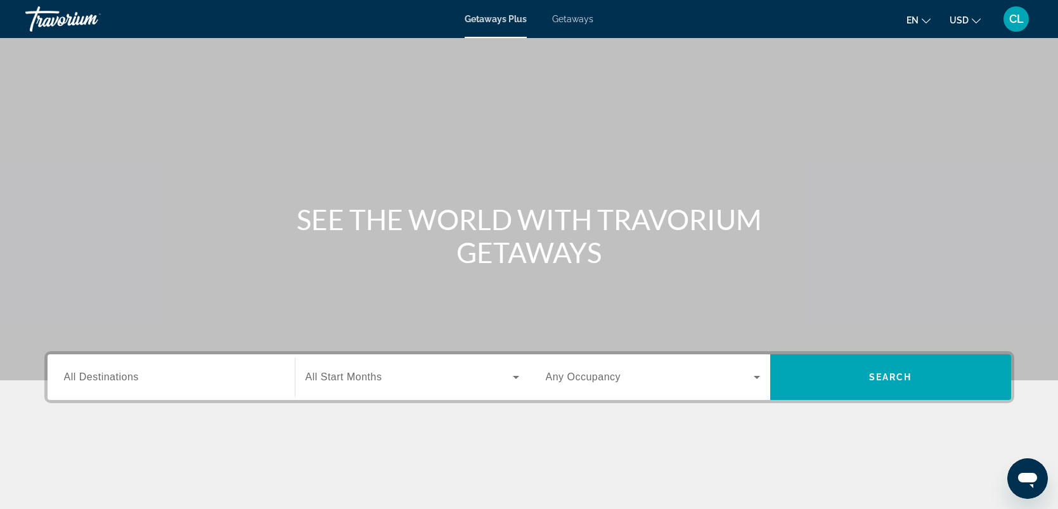
click at [130, 376] on span "All Destinations" at bounding box center [101, 376] width 75 height 11
click at [130, 376] on input "Destination All Destinations" at bounding box center [171, 377] width 214 height 15
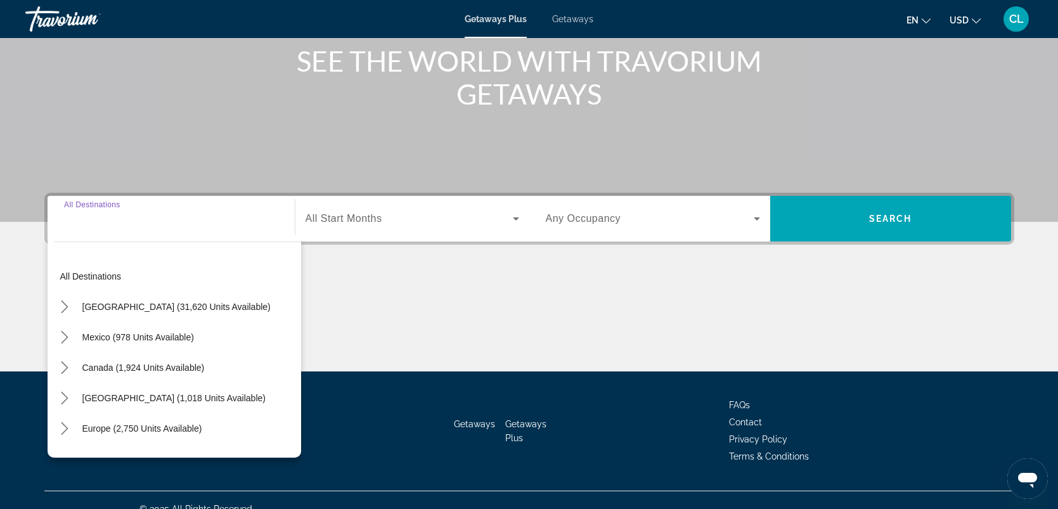
scroll to position [175, 0]
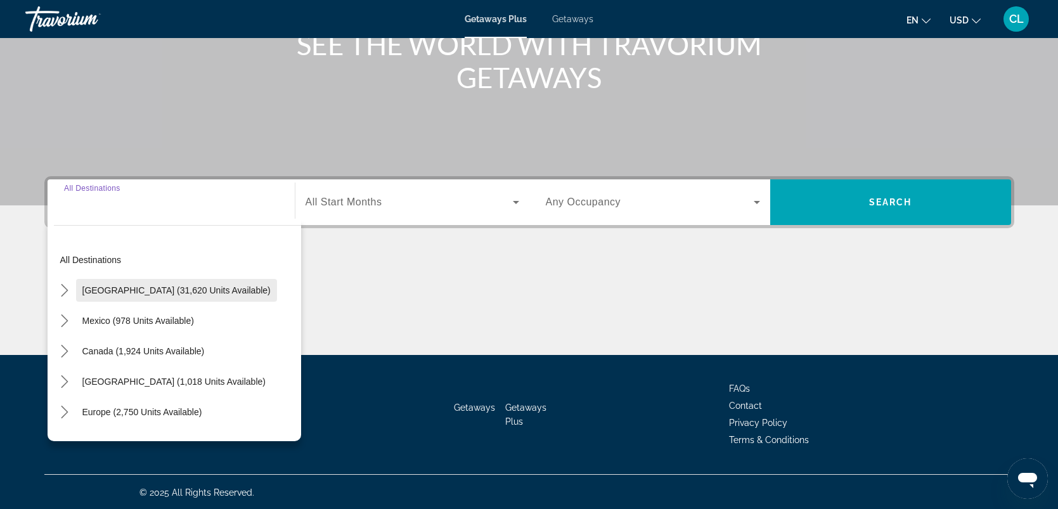
click at [158, 288] on span "[GEOGRAPHIC_DATA] (31,620 units available)" at bounding box center [176, 290] width 188 height 10
type input "**********"
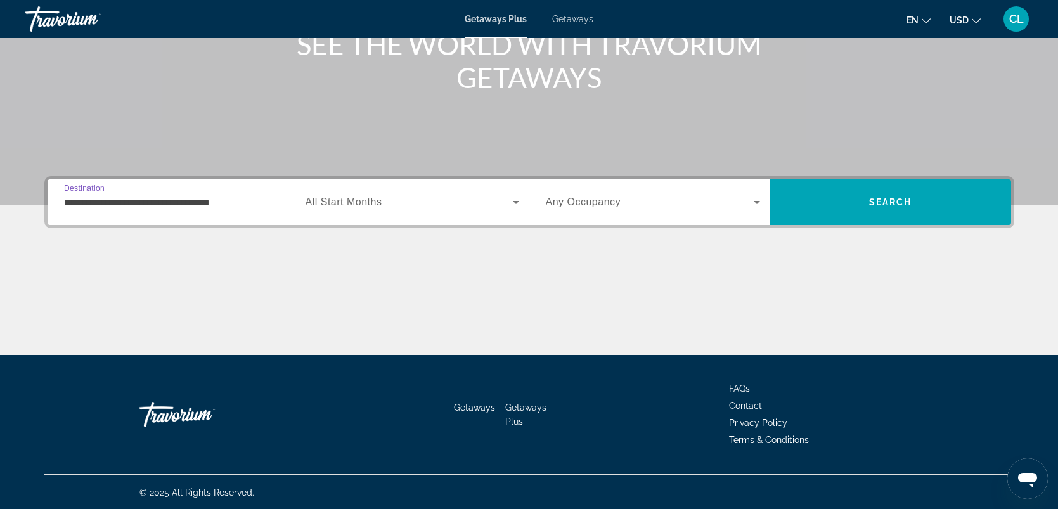
click at [516, 198] on icon "Search widget" at bounding box center [515, 202] width 15 height 15
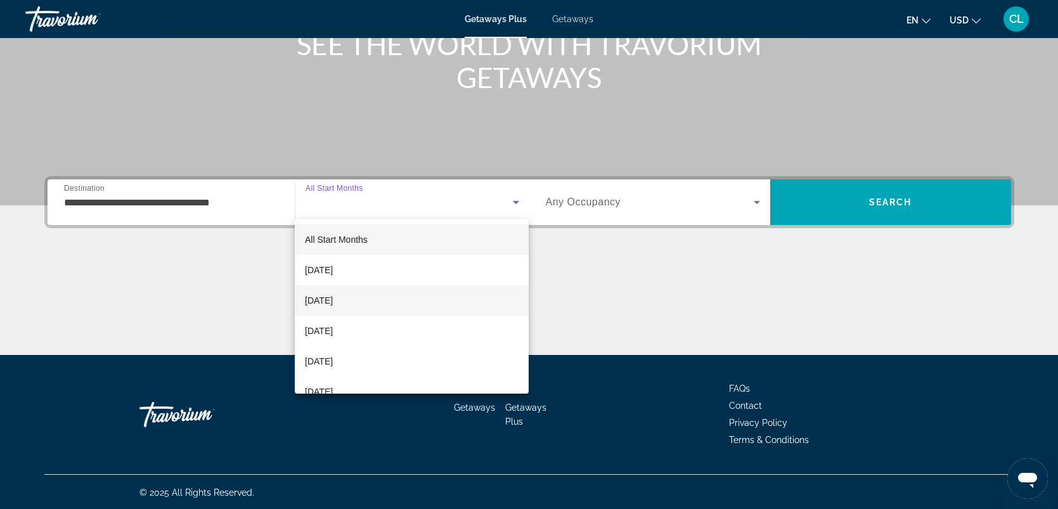
click at [333, 298] on span "[DATE]" at bounding box center [319, 300] width 28 height 15
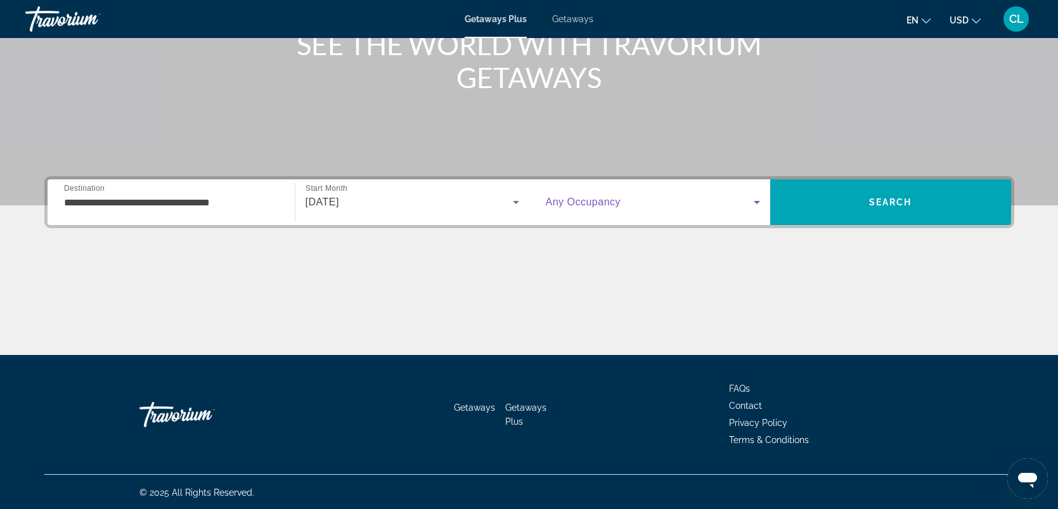
click at [759, 203] on icon "Search widget" at bounding box center [756, 202] width 15 height 15
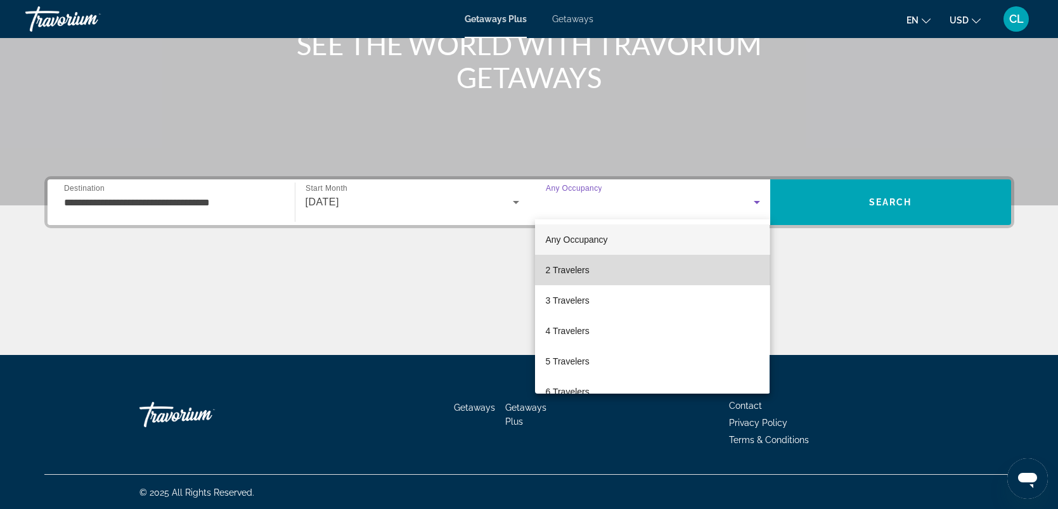
click at [570, 270] on span "2 Travelers" at bounding box center [567, 269] width 44 height 15
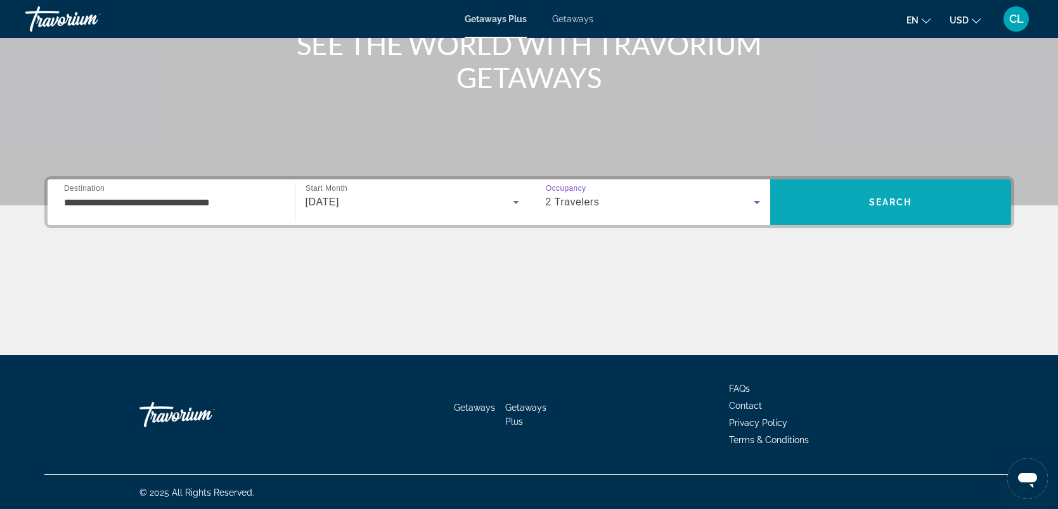
click at [817, 213] on span "Search" at bounding box center [890, 202] width 241 height 30
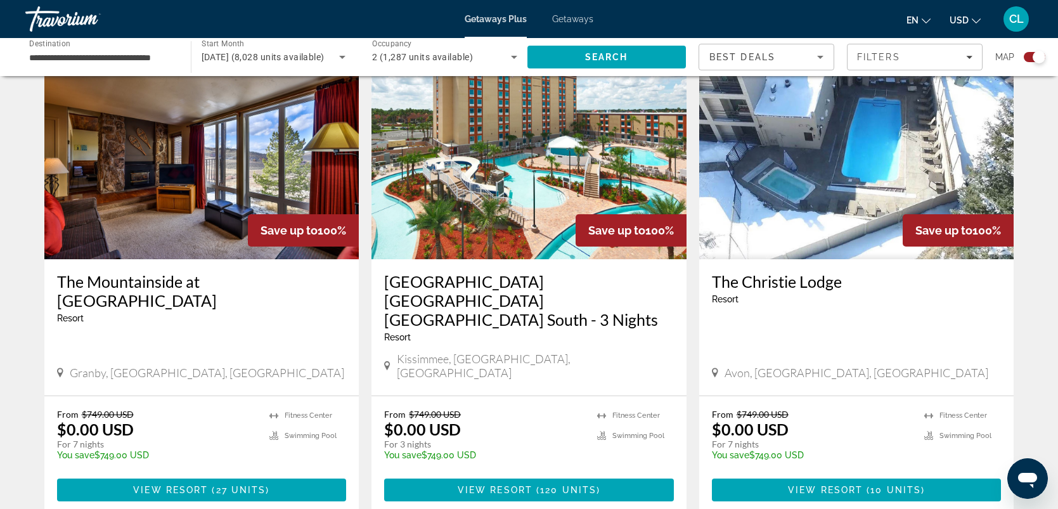
scroll to position [926, 0]
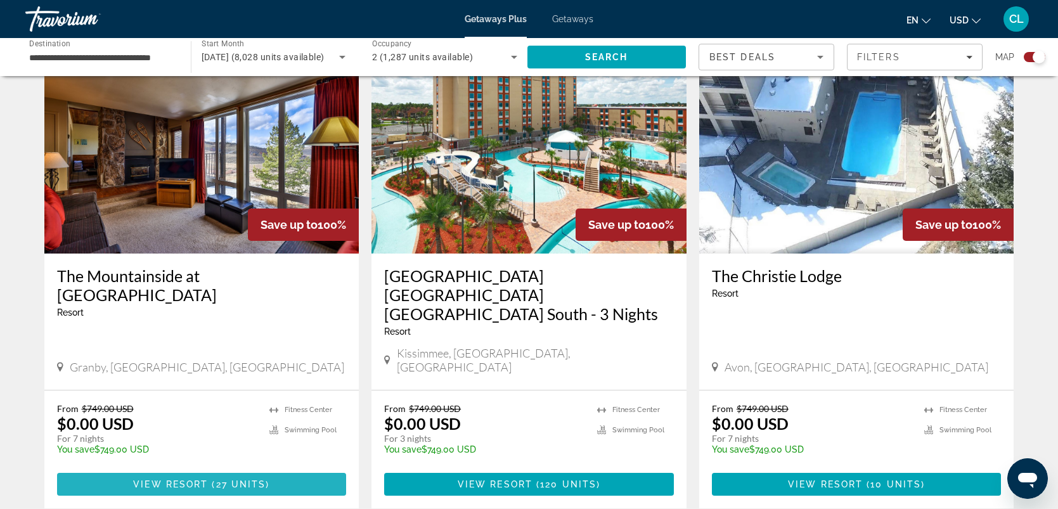
click at [192, 479] on span "View Resort" at bounding box center [170, 484] width 75 height 10
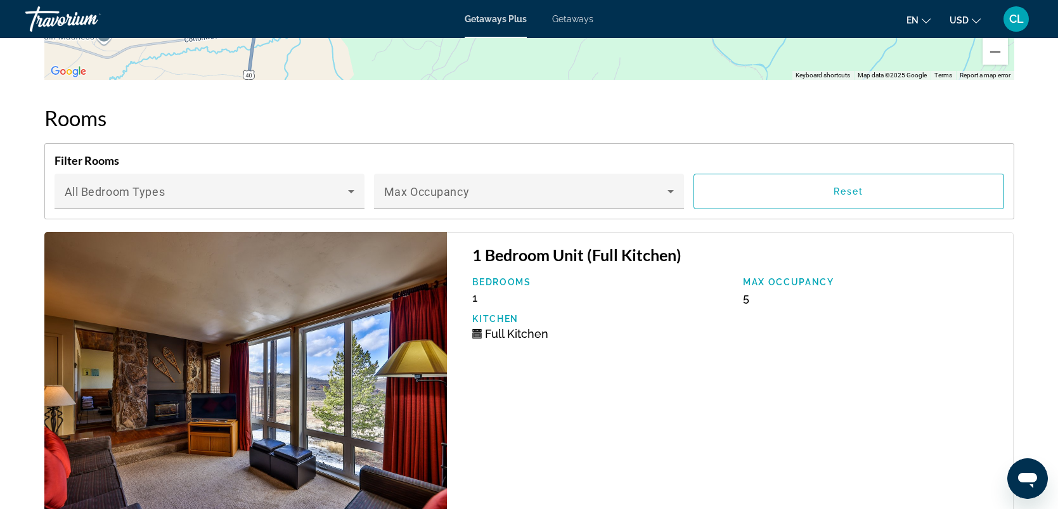
scroll to position [2536, 0]
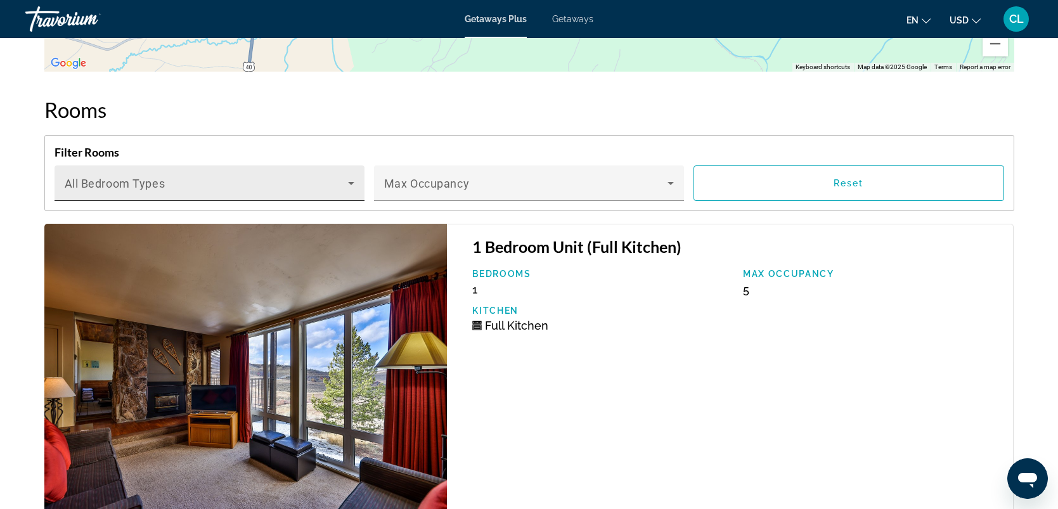
click at [350, 176] on icon "Main content" at bounding box center [350, 183] width 15 height 15
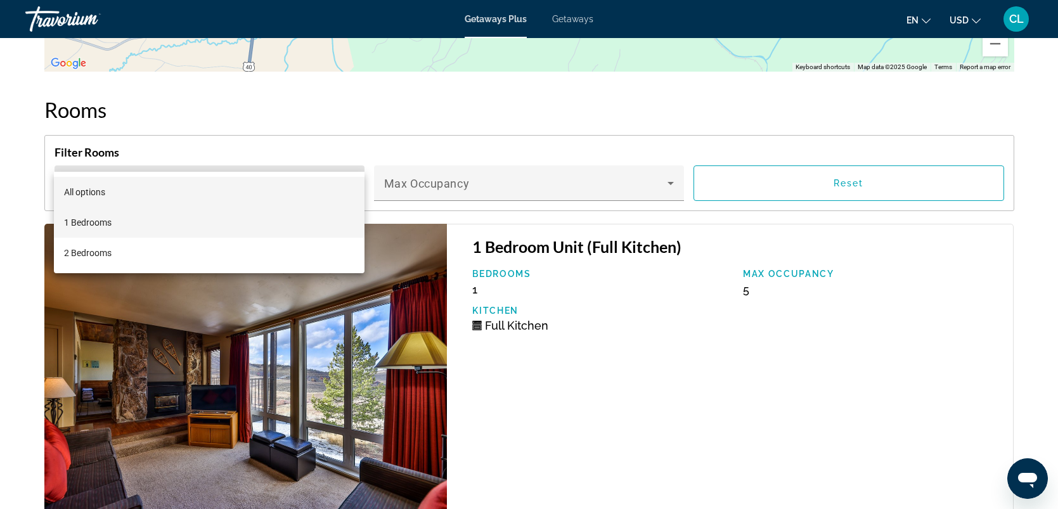
click at [84, 217] on span "1 Bedrooms" at bounding box center [88, 222] width 48 height 15
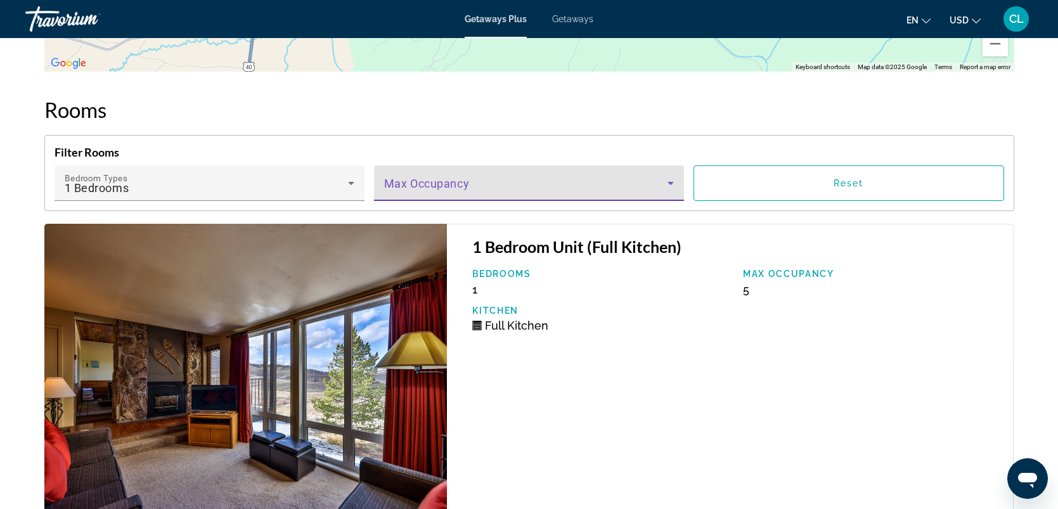
click at [669, 176] on icon "Main content" at bounding box center [670, 183] width 15 height 15
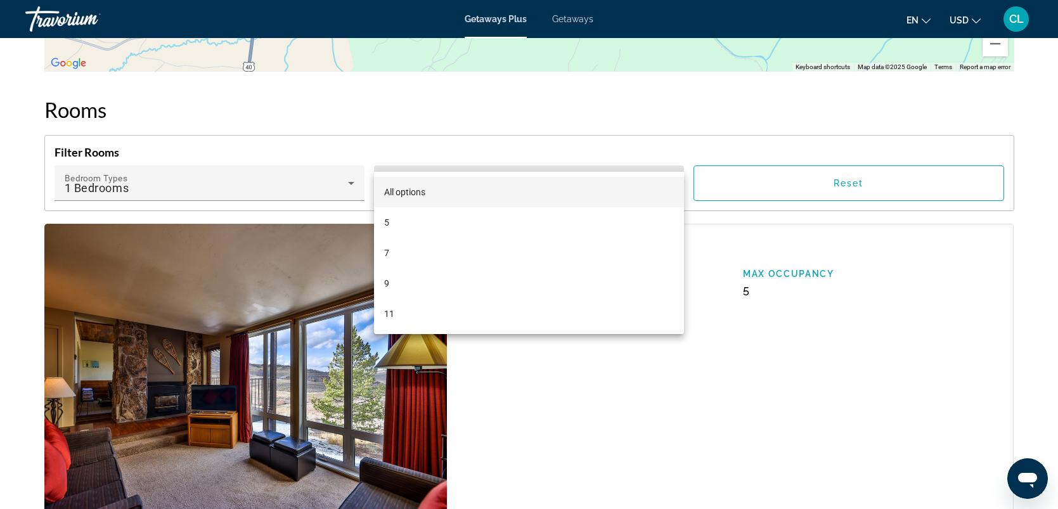
click at [409, 189] on span "All options" at bounding box center [404, 192] width 41 height 10
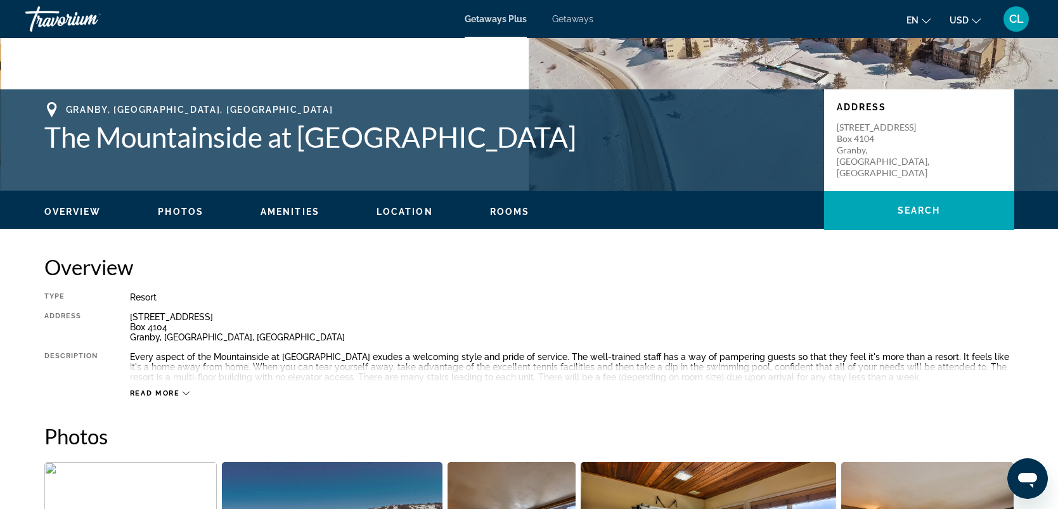
scroll to position [232, 0]
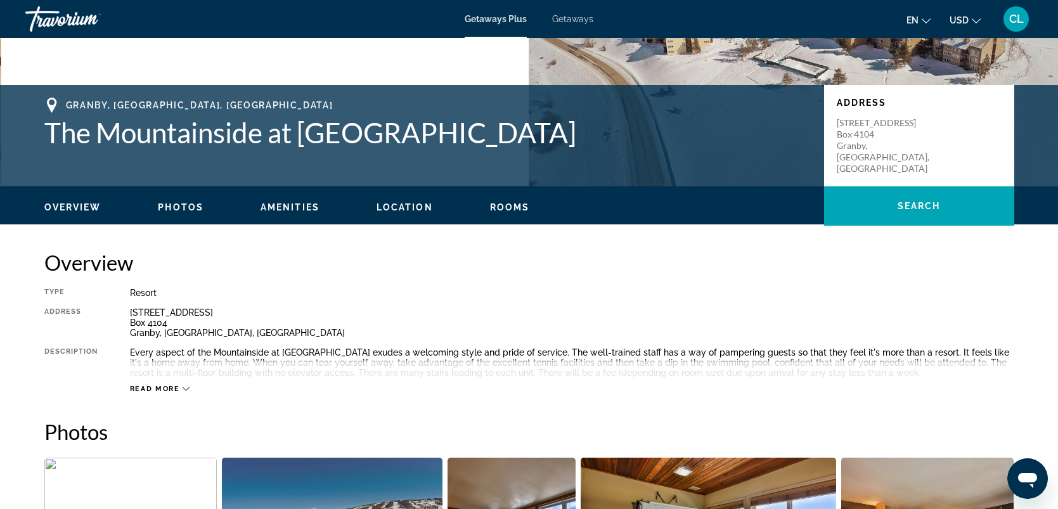
click at [186, 390] on icon "Main content" at bounding box center [186, 388] width 7 height 7
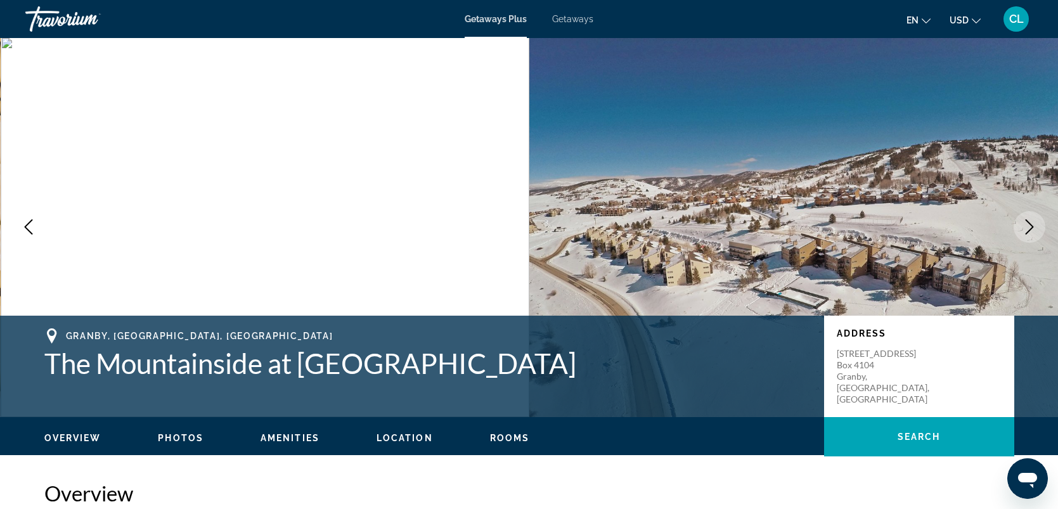
scroll to position [0, 0]
